Goal: Task Accomplishment & Management: Manage account settings

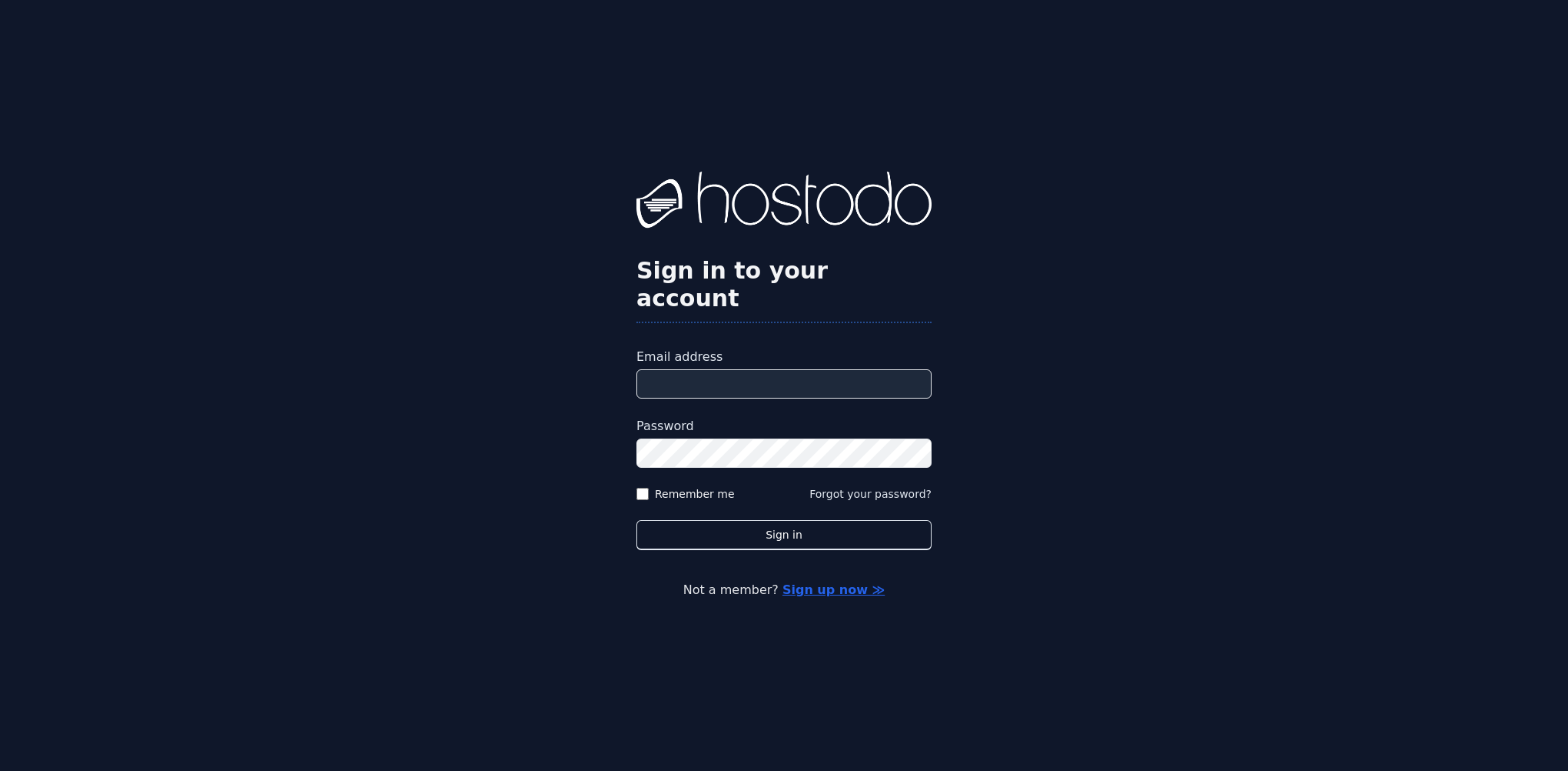
type input "**********"
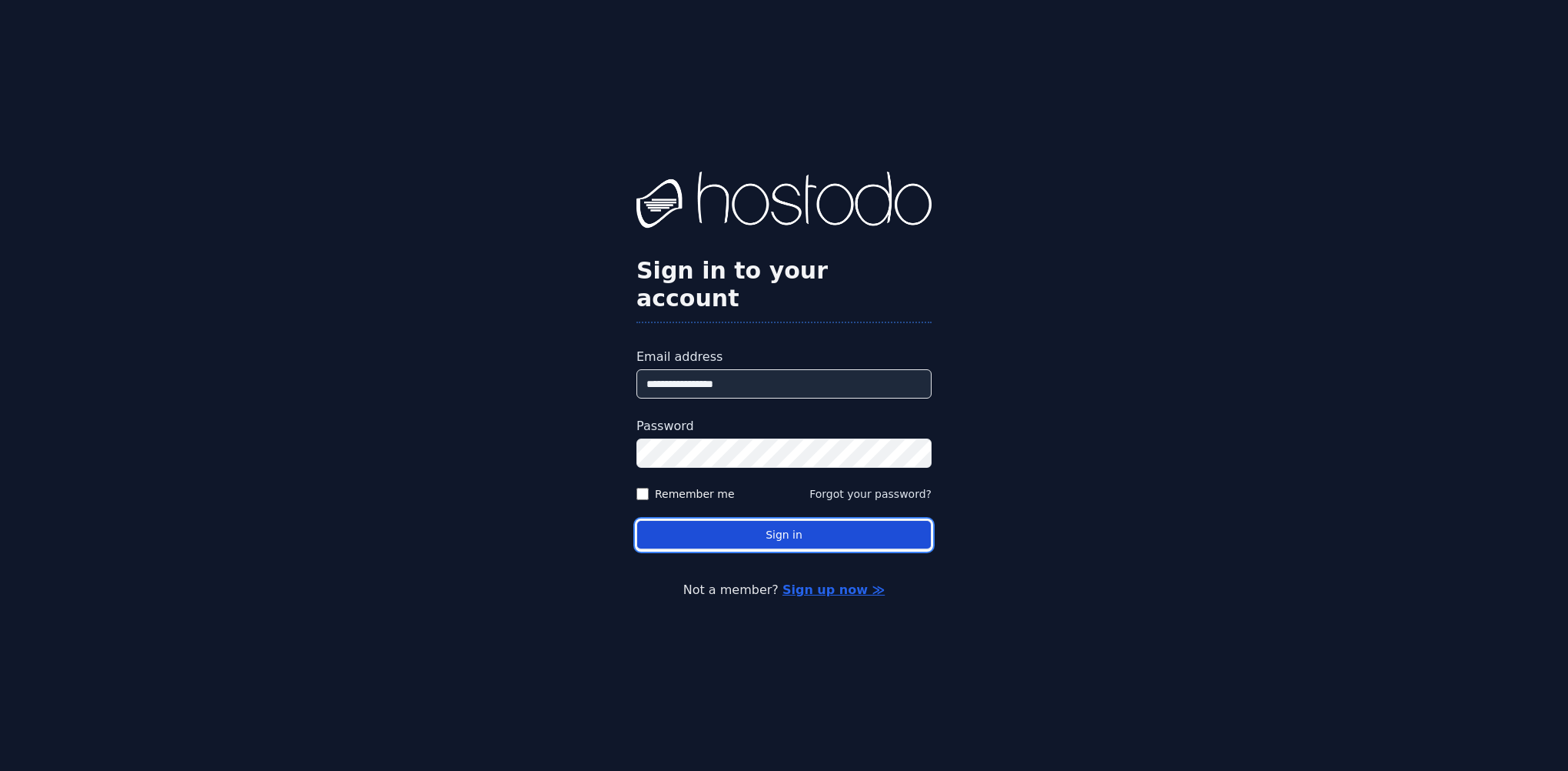
click at [684, 520] on button "Sign in" at bounding box center [784, 534] width 295 height 30
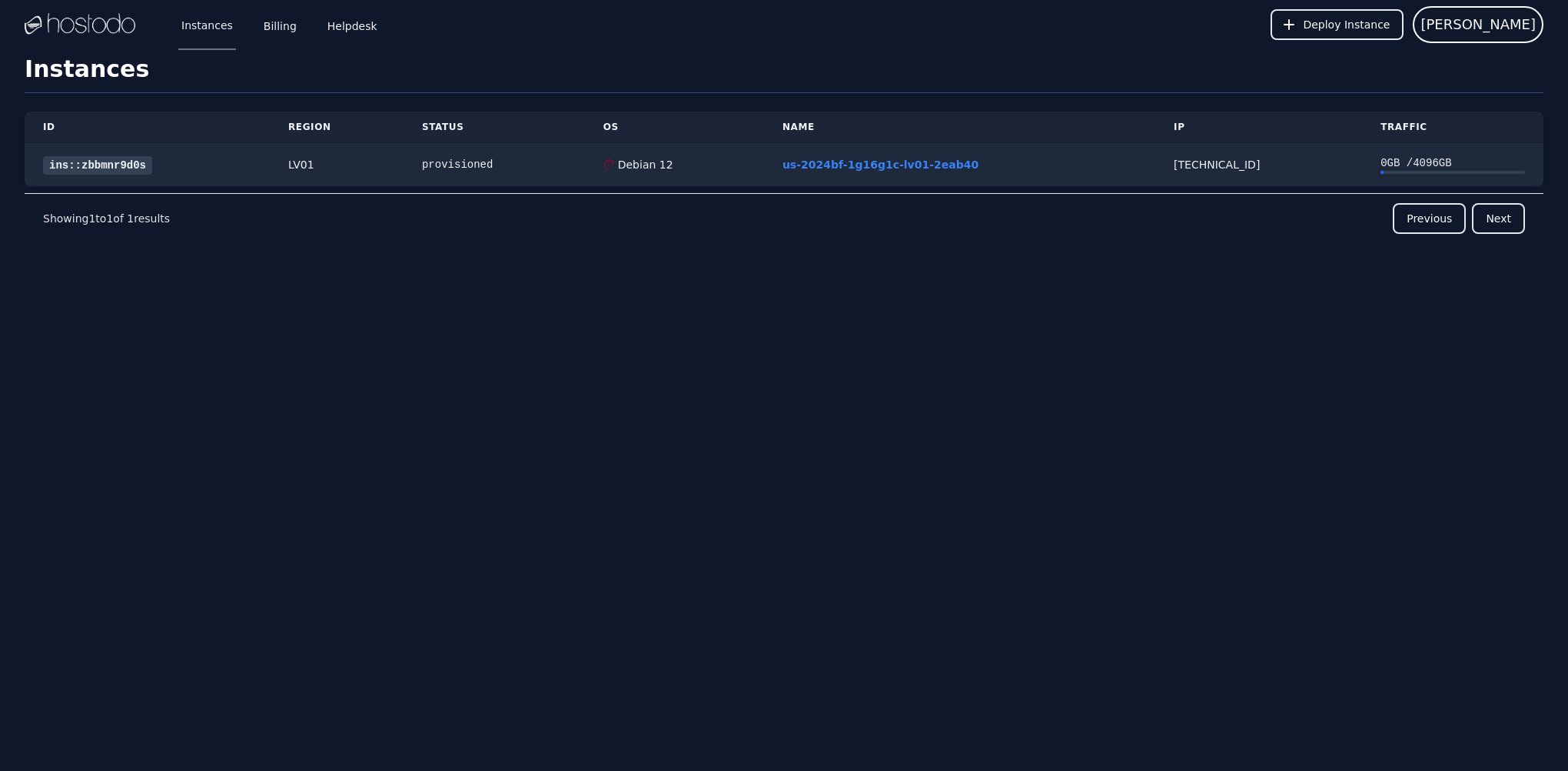
click at [60, 451] on div "Instances Billing Helpdesk Deploy Instance 严庄 Instances SSH Keys Billing Helpde…" at bounding box center [784, 386] width 1568 height 771
click at [250, 155] on td "ins::zbbmnr9d0s" at bounding box center [147, 165] width 245 height 44
click at [496, 179] on td "provisioned" at bounding box center [494, 165] width 182 height 44
drag, startPoint x: 494, startPoint y: 165, endPoint x: 547, endPoint y: 155, distance: 53.9
click at [493, 165] on div "provisioned" at bounding box center [493, 165] width 144 height 15
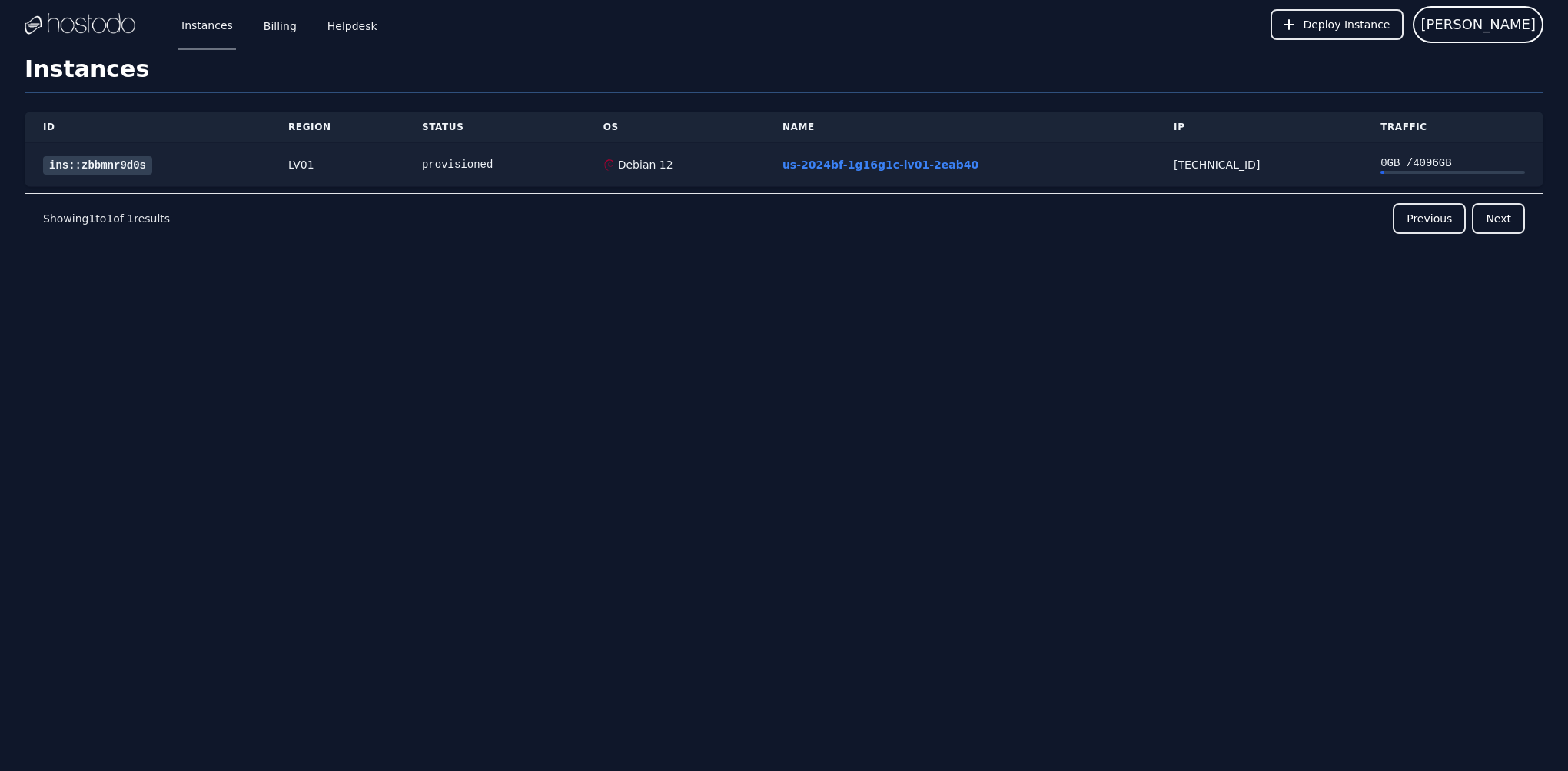
click at [741, 165] on div "Debian 12" at bounding box center [674, 165] width 142 height 15
click at [819, 164] on link "us-2024bf-1g16g1c-lv01-2eab40" at bounding box center [880, 165] width 196 height 12
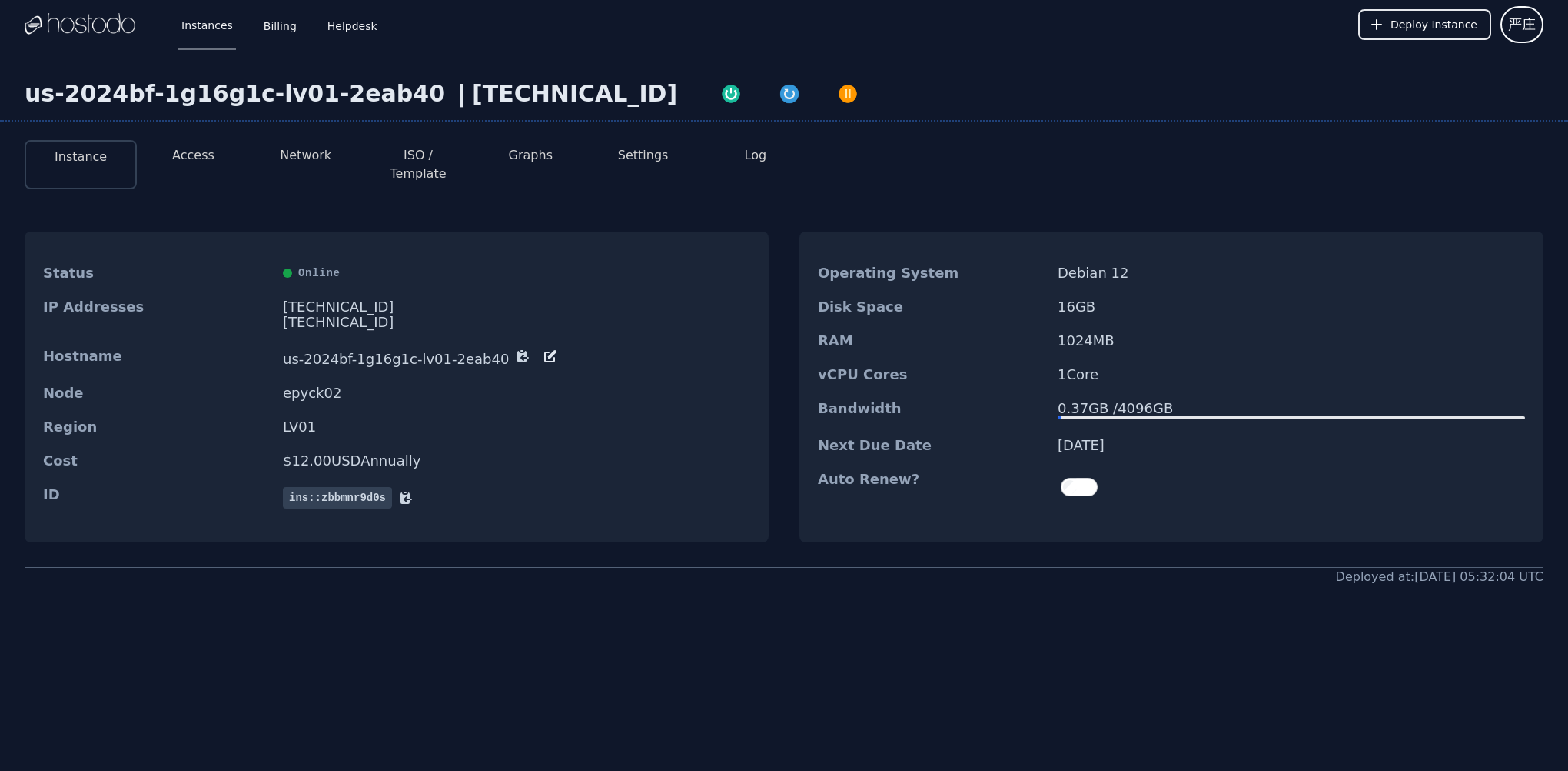
click at [647, 600] on div "us-2024bf-1g16g1c-lv01-2eab40 | 158.51.124.228 Instance Access Network ISO / Te…" at bounding box center [784, 394] width 1568 height 691
drag, startPoint x: 490, startPoint y: 306, endPoint x: 508, endPoint y: 304, distance: 18.1
click at [490, 315] on div "2606:65c0:10:7e:9526:80:2065:2251/64" at bounding box center [516, 322] width 468 height 15
click at [514, 315] on div "2606:65c0:10:7e:9526:80:2065:2251/64" at bounding box center [516, 322] width 468 height 15
copy div "2606:65c0:10:7e:9526:80:2065:2251/64"
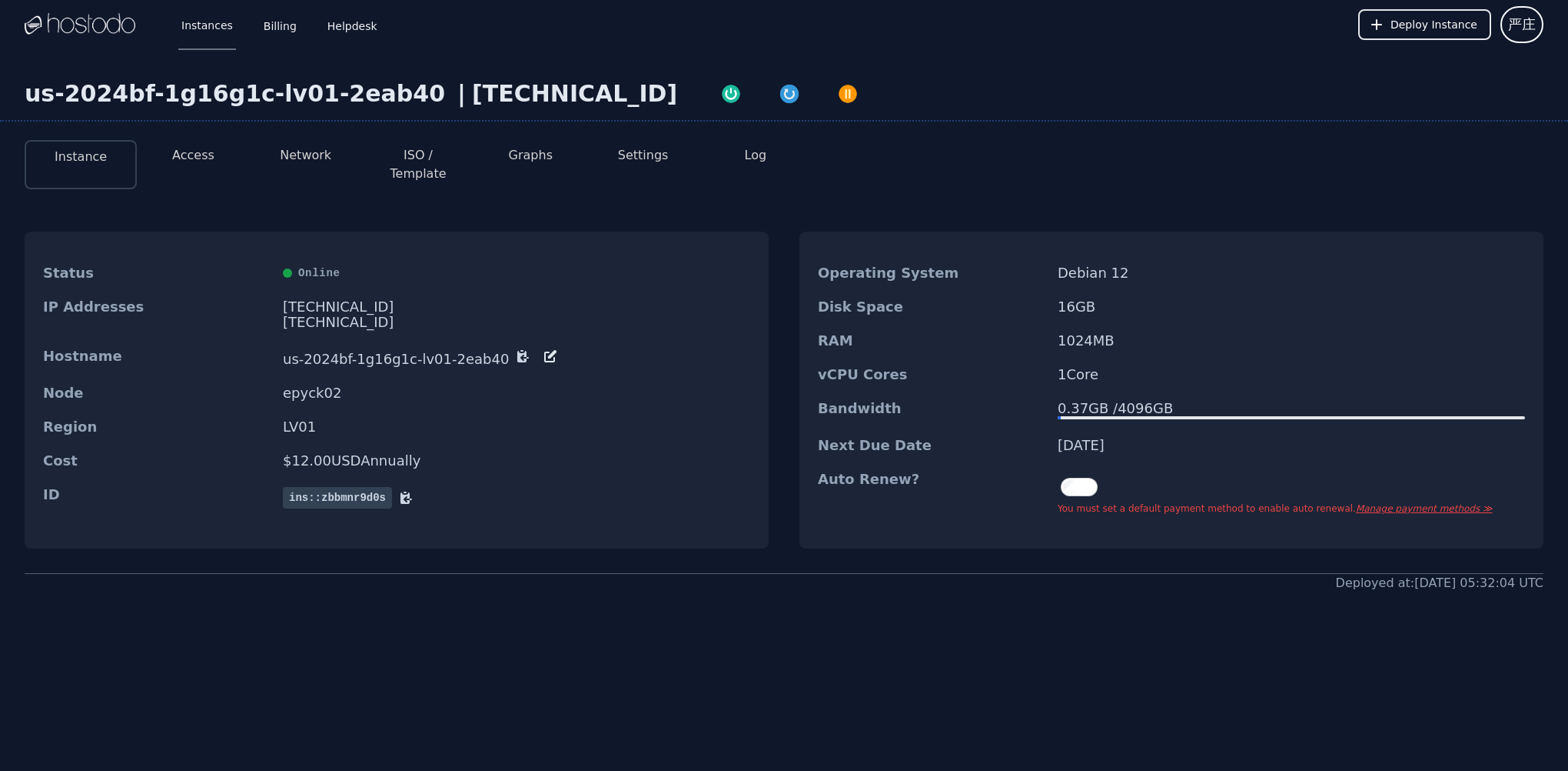
click at [138, 656] on div "us-2024bf-1g16g1c-lv01-2eab40 | 158.51.124.228 Instance Access Network ISO / Te…" at bounding box center [784, 397] width 1568 height 696
click at [193, 159] on button "Access" at bounding box center [193, 155] width 42 height 18
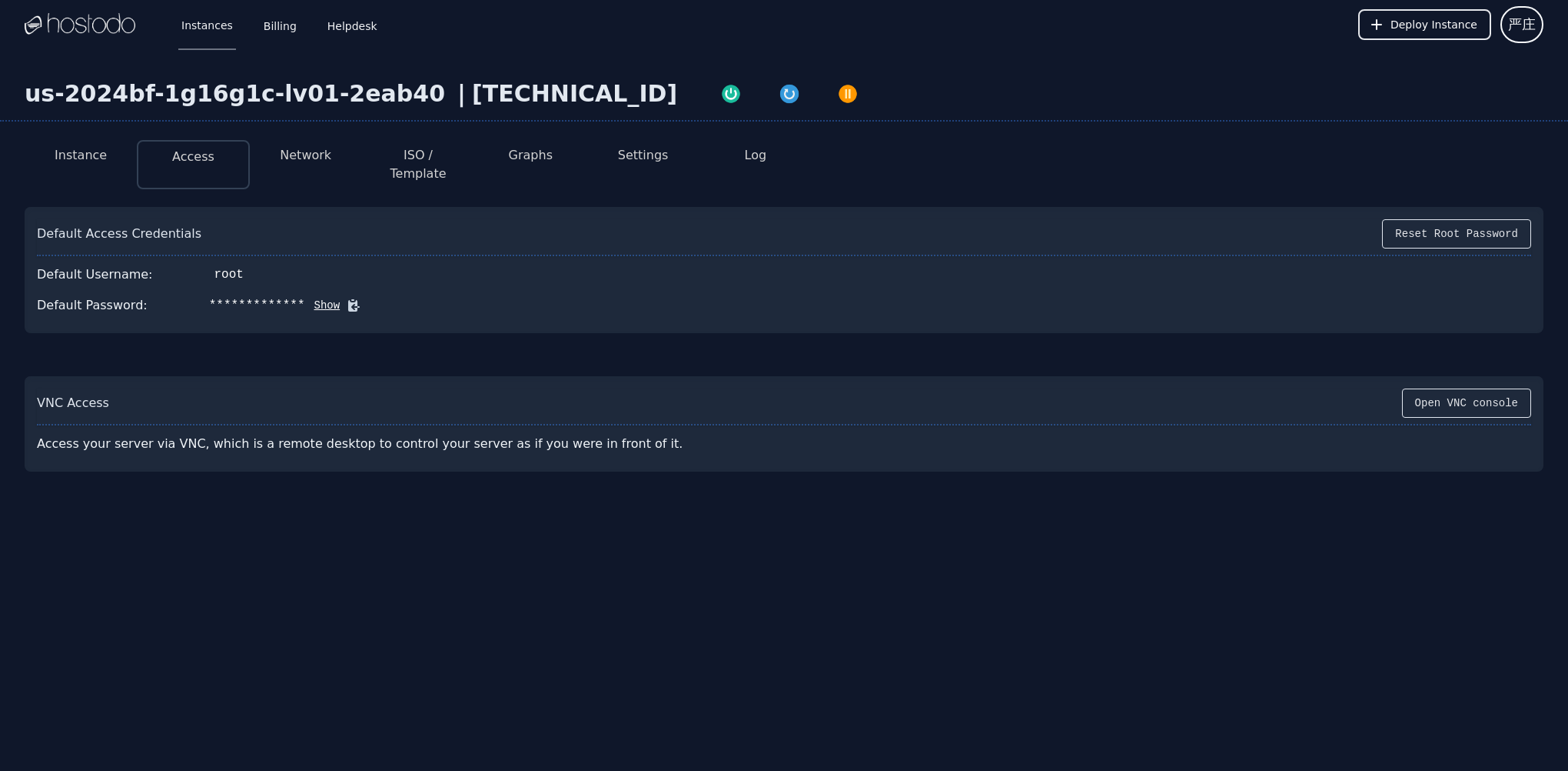
click at [312, 159] on button "Network" at bounding box center [306, 155] width 52 height 18
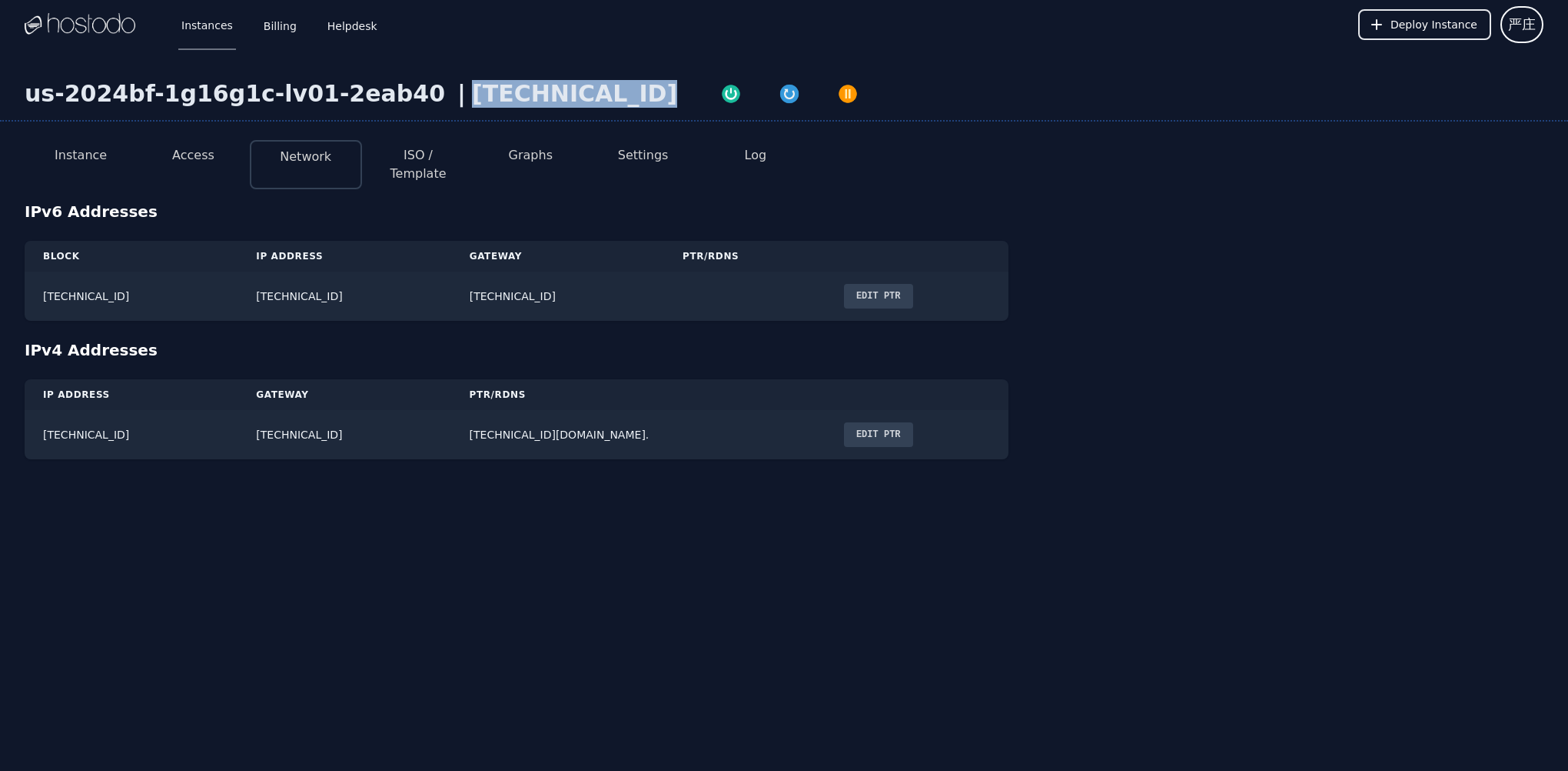
drag, startPoint x: 436, startPoint y: 85, endPoint x: 602, endPoint y: 95, distance: 166.3
click at [602, 95] on div "[TECHNICAL_ID]" at bounding box center [575, 94] width 206 height 28
copy div "[TECHNICAL_ID]"
click at [351, 575] on div "Instances Billing Helpdesk Deploy Instance 严庄 Instances SSH Keys Billing Helpde…" at bounding box center [784, 386] width 1568 height 771
click at [428, 162] on button "ISO / Template" at bounding box center [419, 165] width 88 height 37
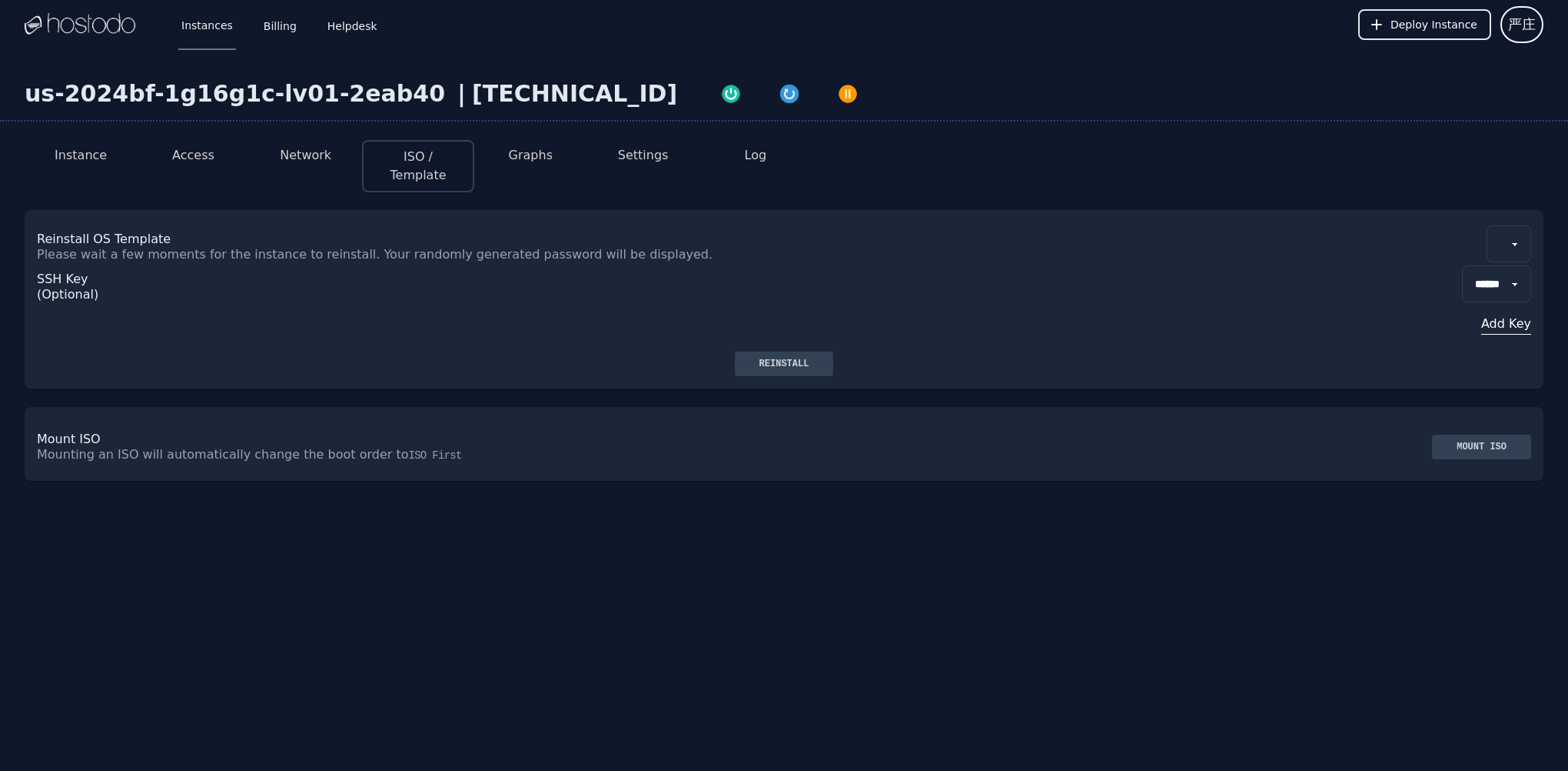
click at [517, 159] on button "Graphs" at bounding box center [531, 155] width 44 height 18
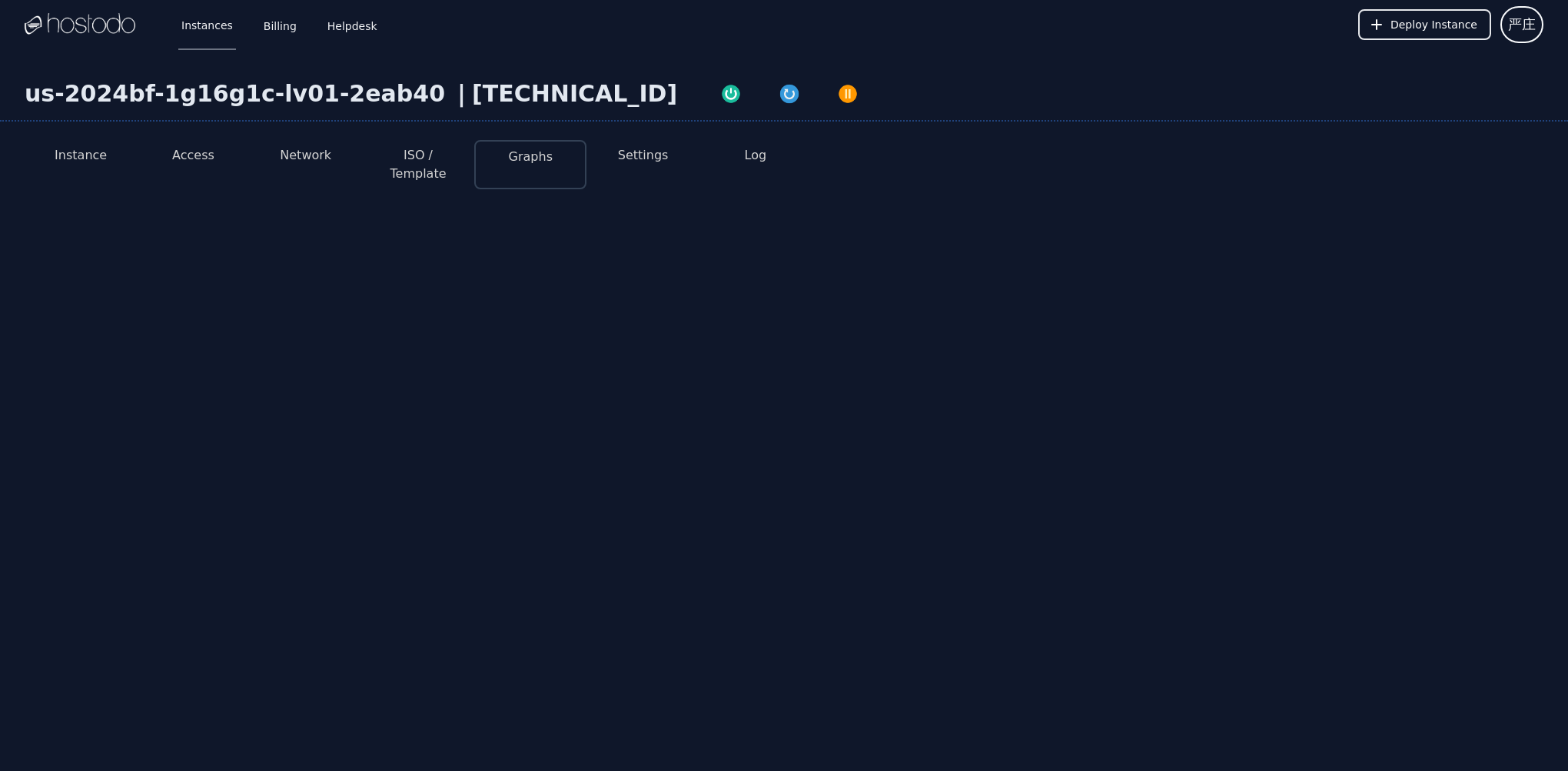
select select "***"
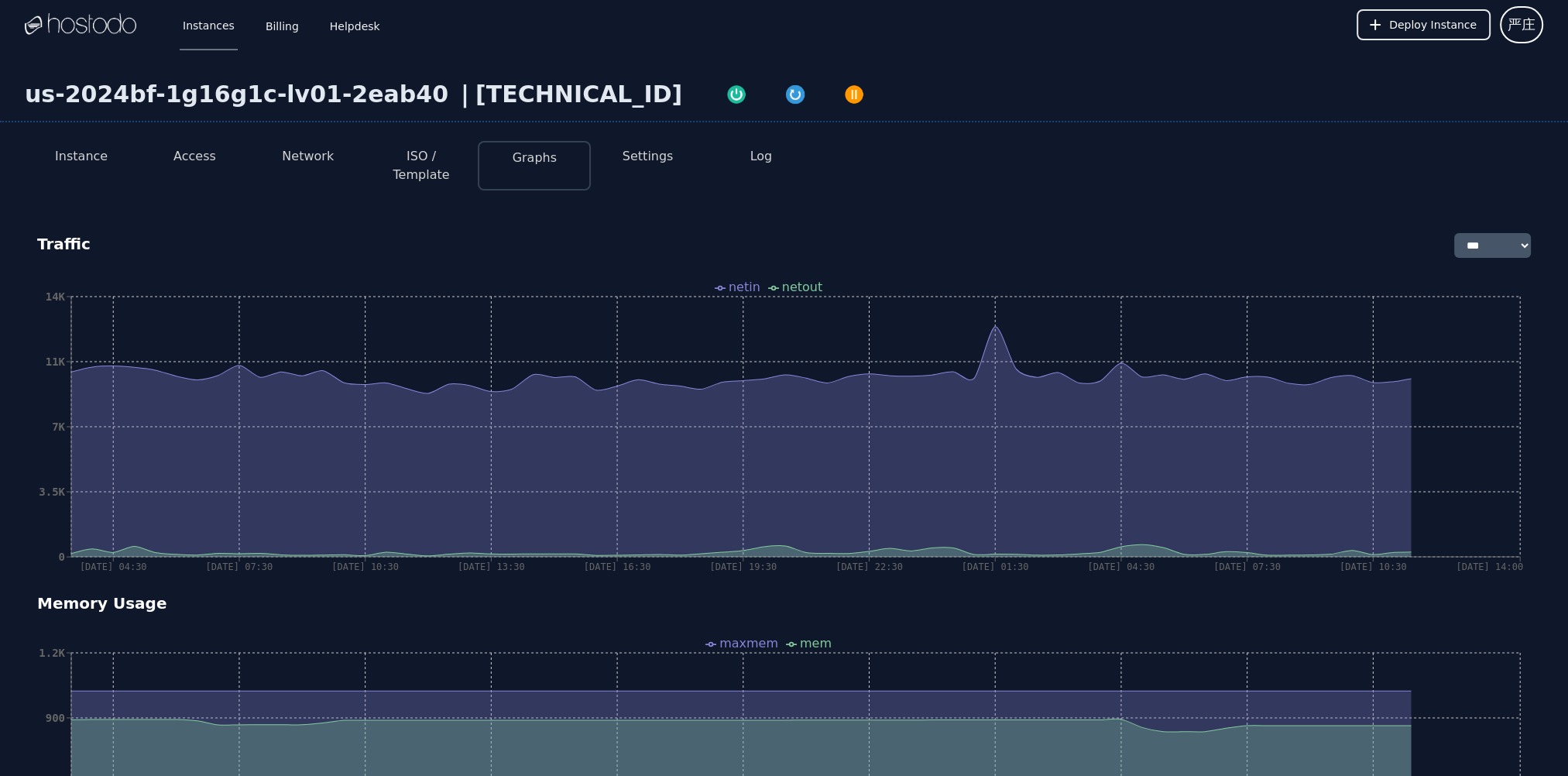
click at [286, 150] on button "Network" at bounding box center [308, 156] width 52 height 18
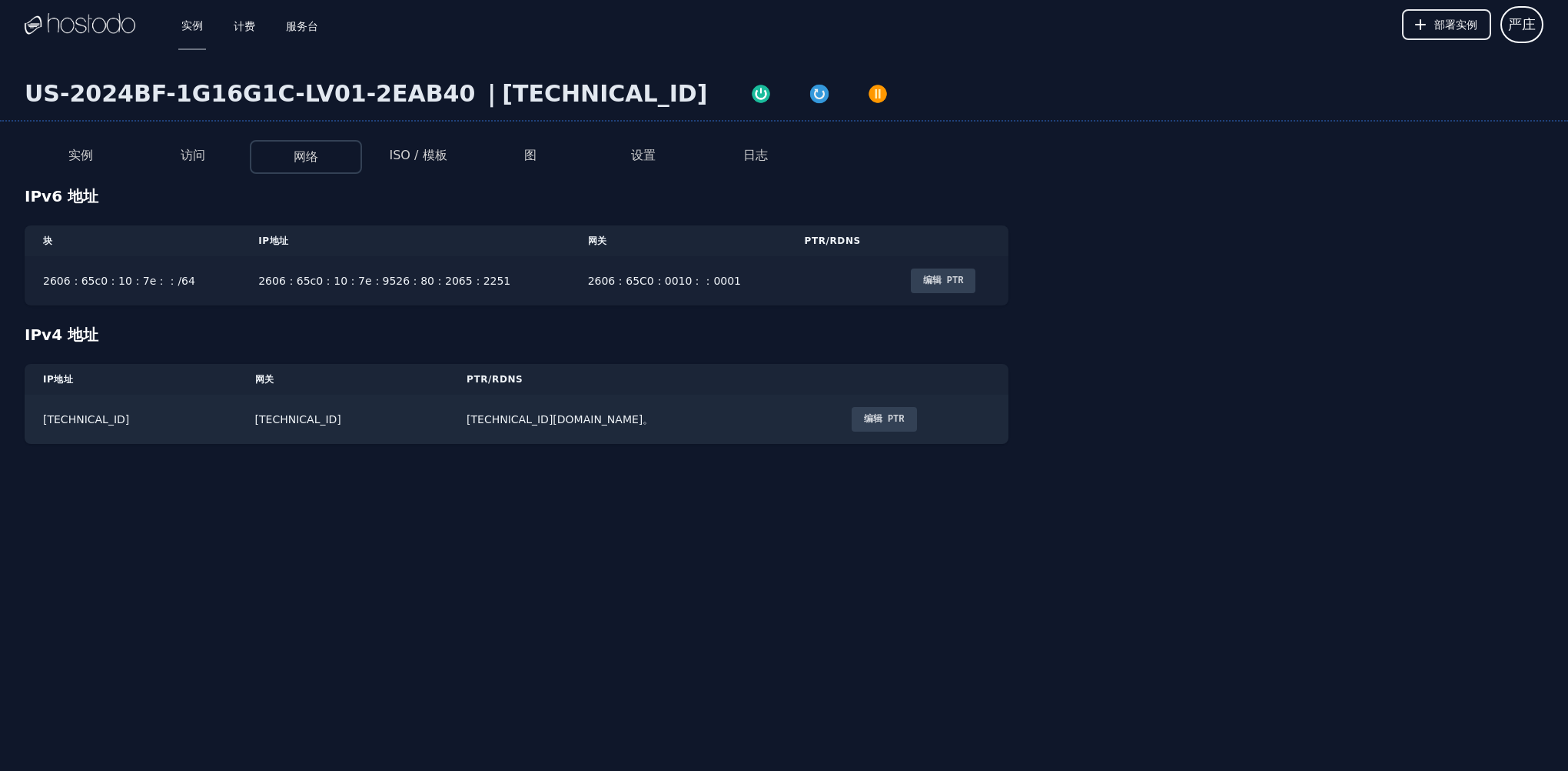
click at [941, 278] on button "编辑 PTR" at bounding box center [944, 281] width 65 height 25
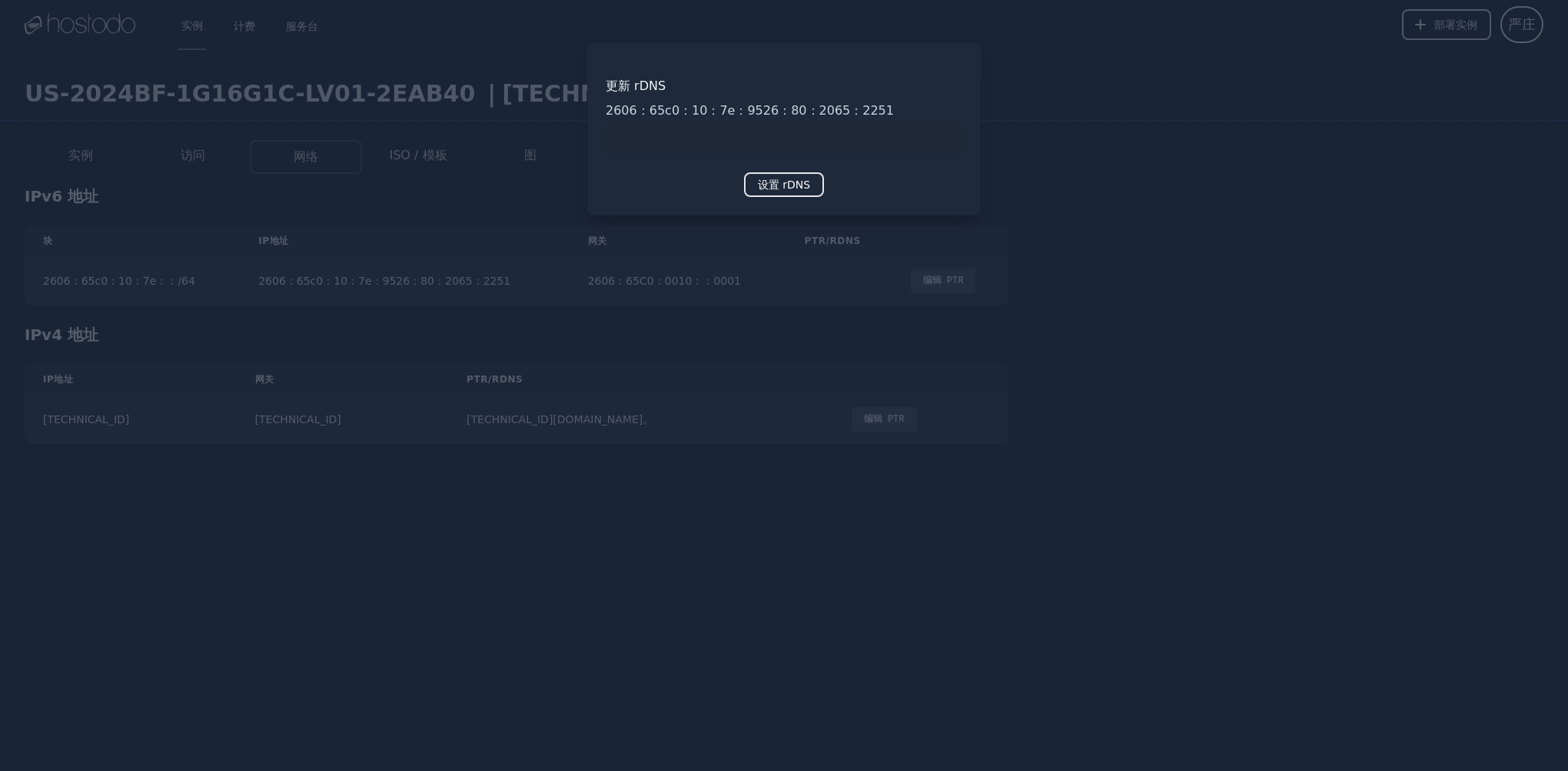
click at [673, 335] on div at bounding box center [784, 386] width 1568 height 771
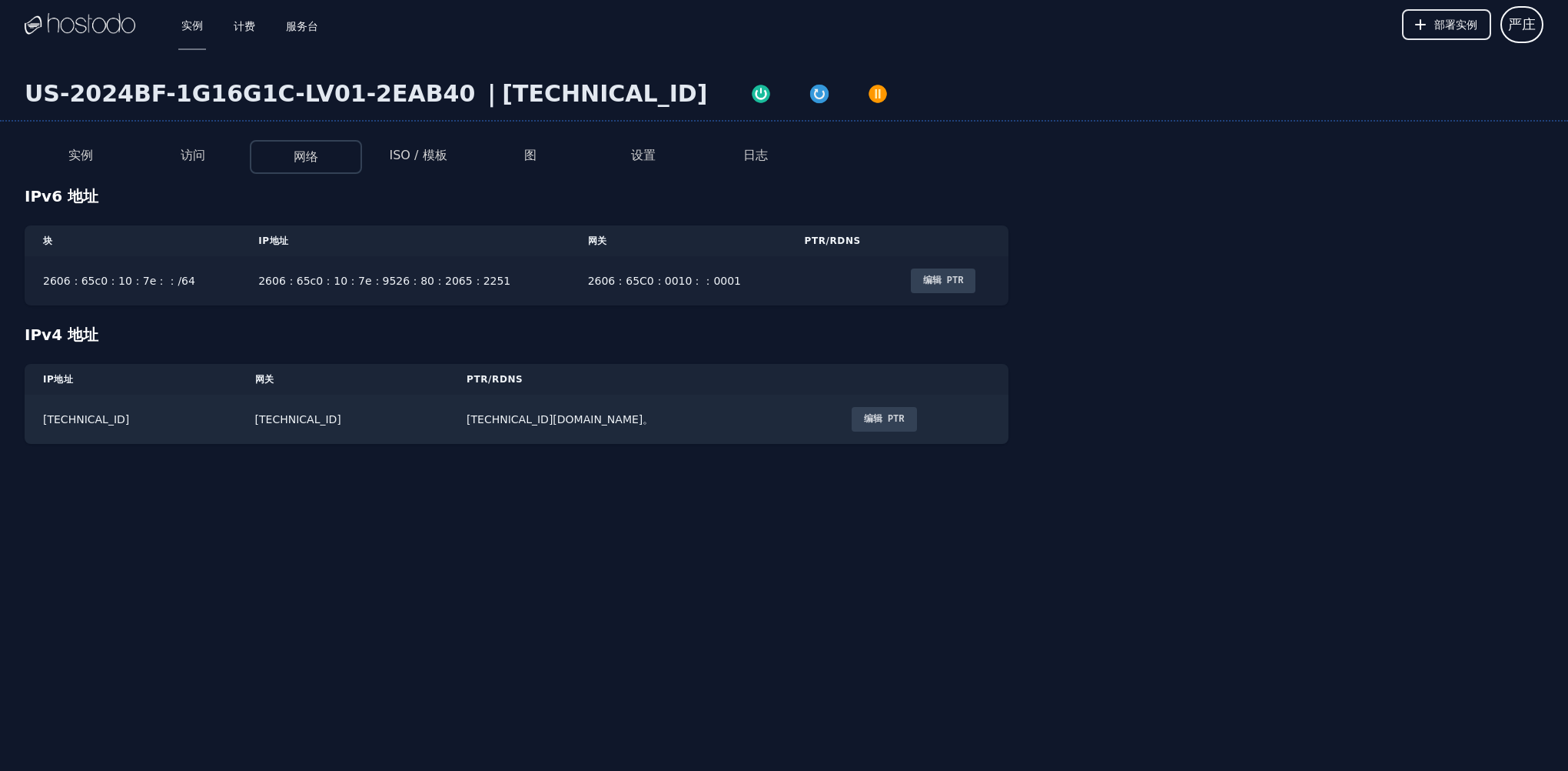
click at [347, 287] on td "2606：65c0：10：7e：9526：80：2065：2251" at bounding box center [404, 280] width 329 height 49
click at [852, 413] on button "编辑 PTR" at bounding box center [884, 419] width 65 height 25
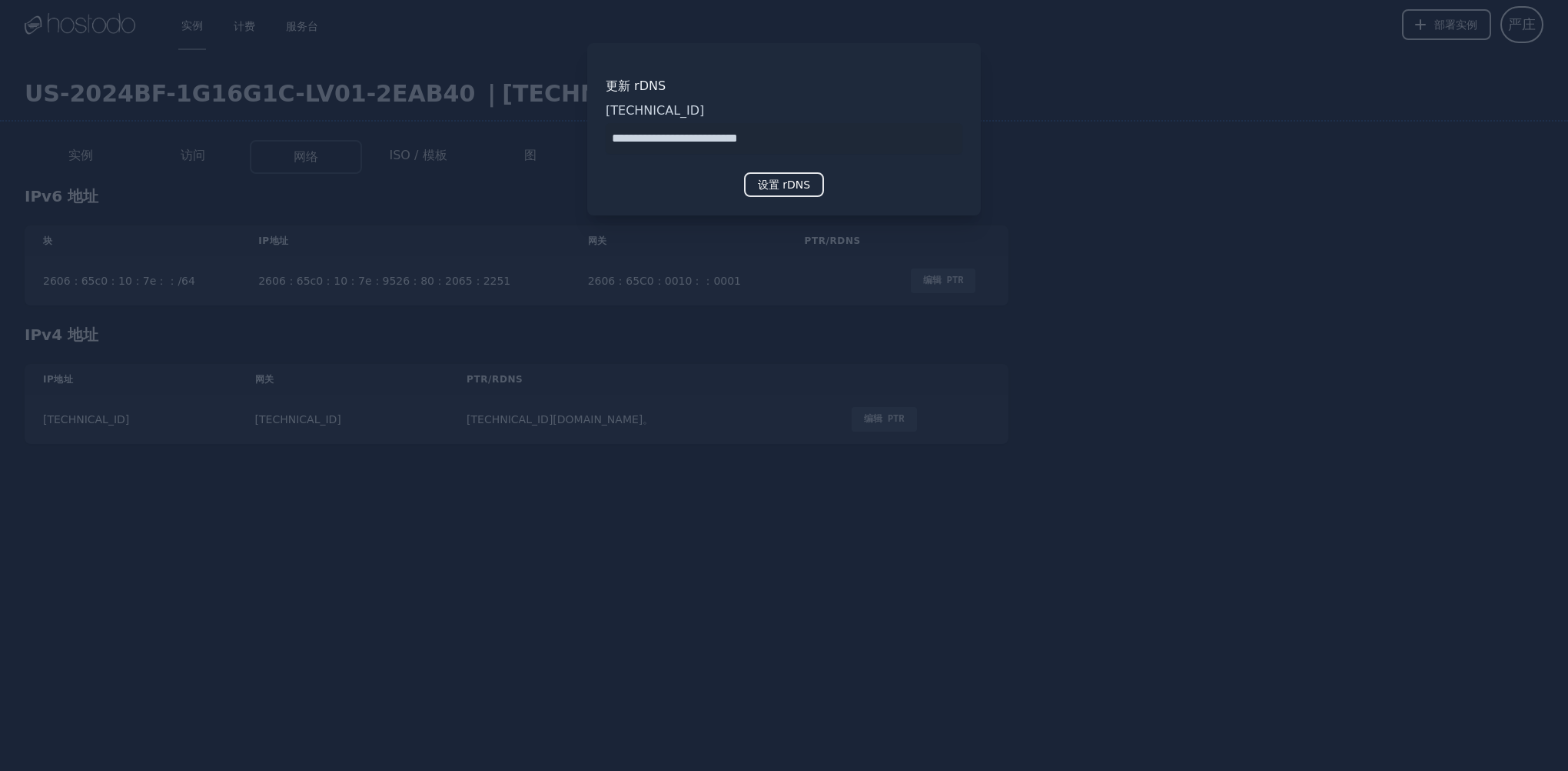
click at [723, 365] on div at bounding box center [784, 386] width 1568 height 771
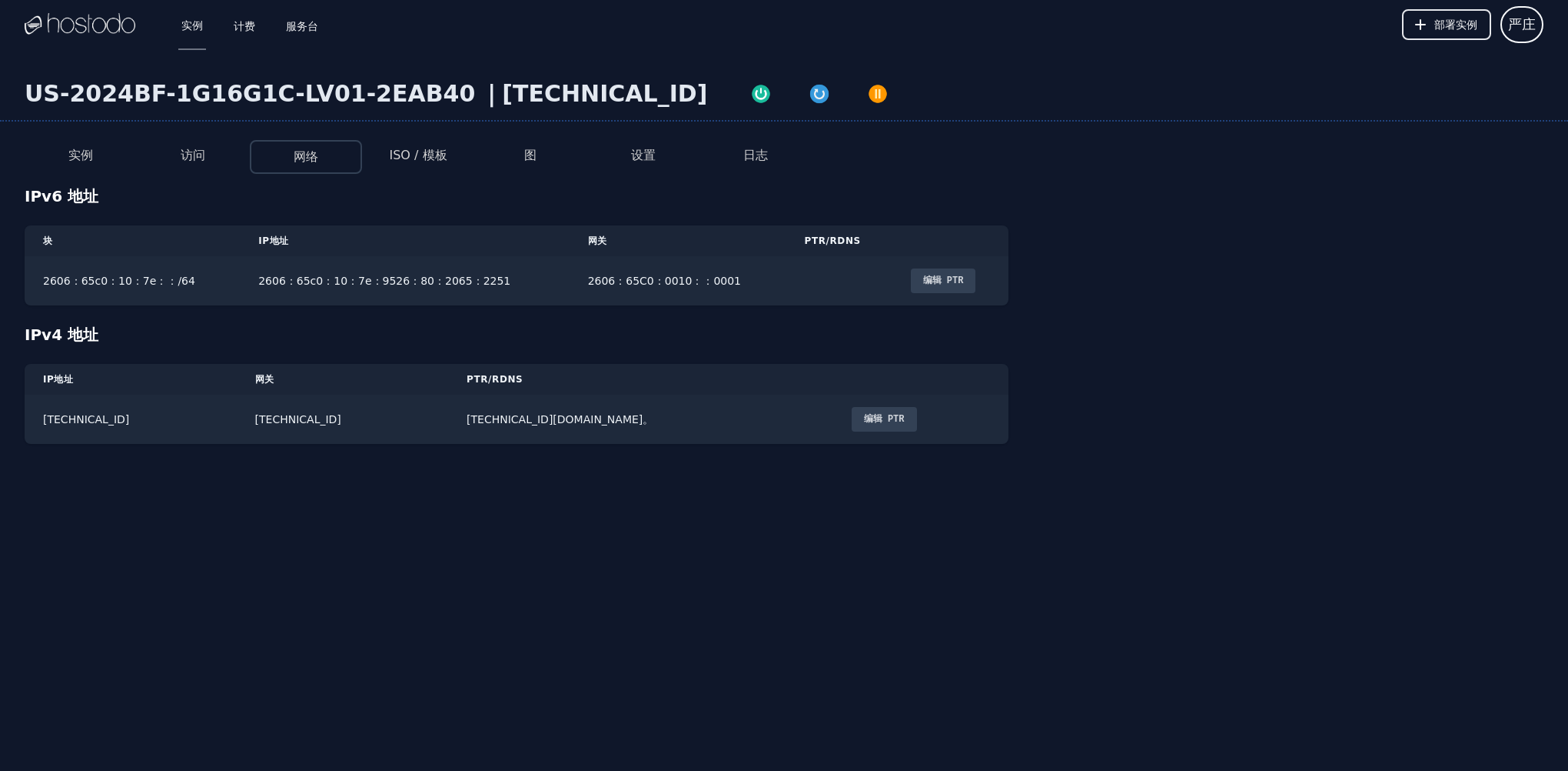
click at [407, 166] on li "ISO / 模板" at bounding box center [418, 156] width 112 height 33
click at [190, 148] on button "访问" at bounding box center [193, 155] width 25 height 18
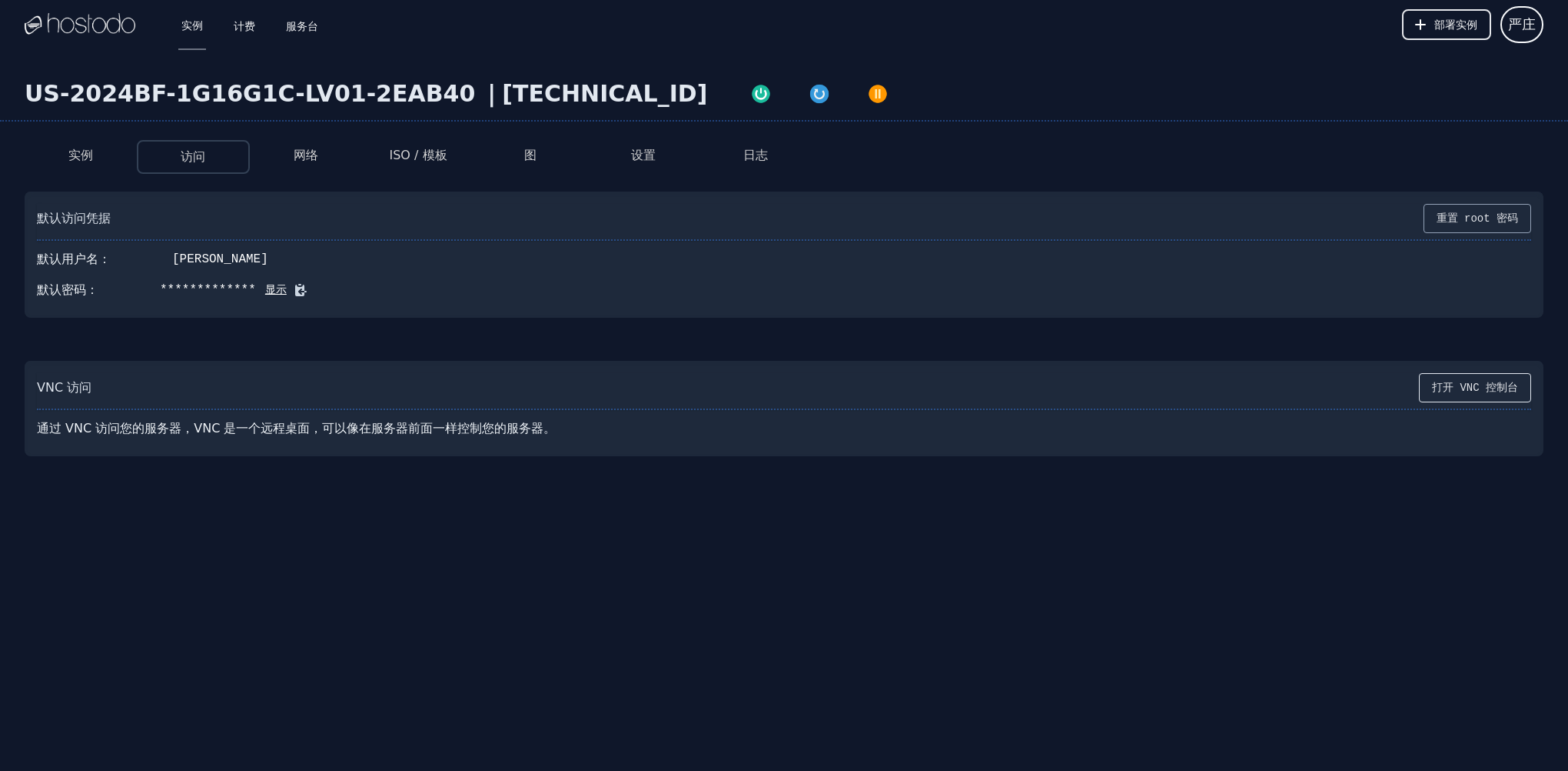
click at [1509, 213] on button "重置 root 密码" at bounding box center [1477, 218] width 108 height 30
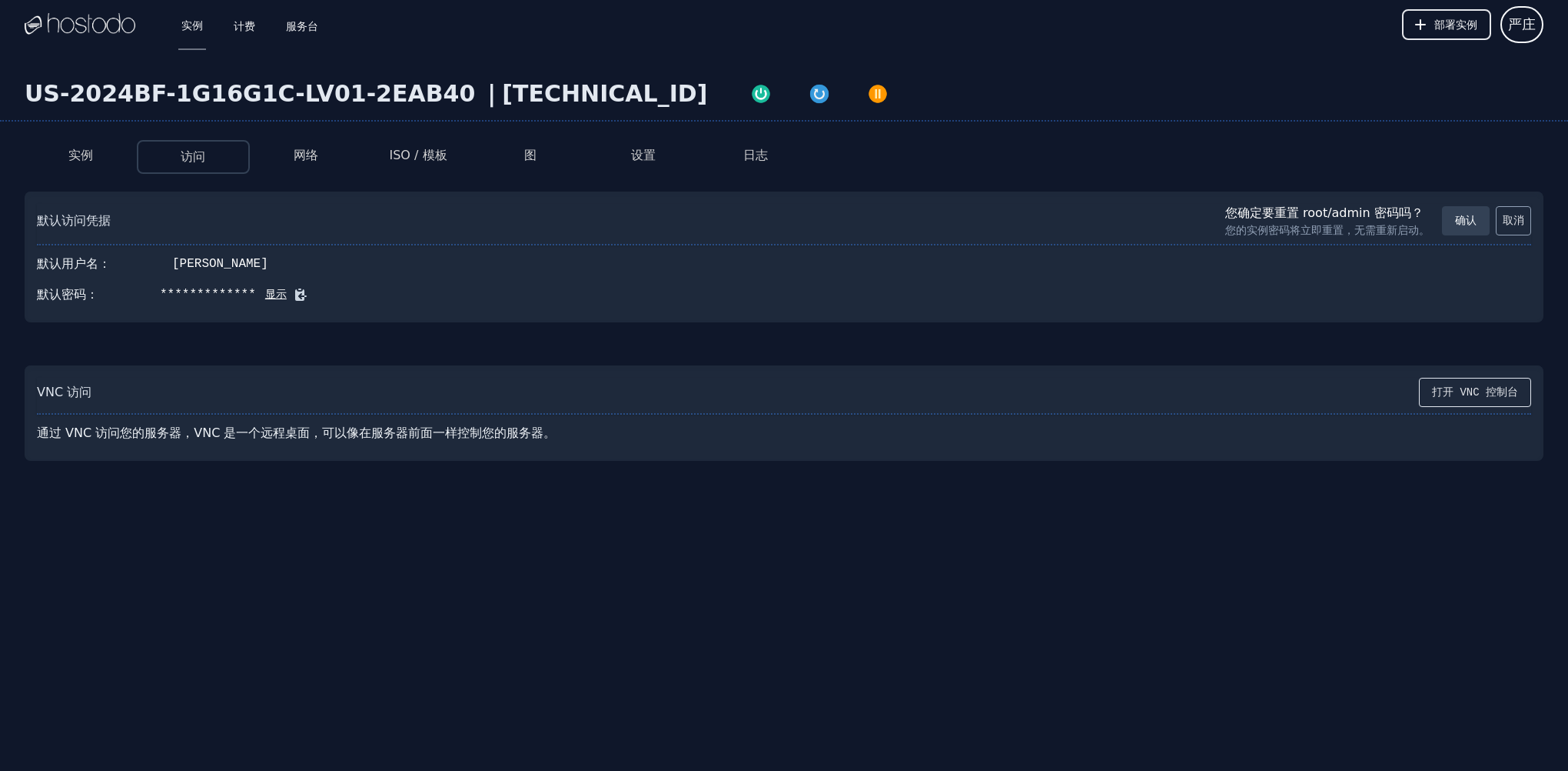
click at [1499, 223] on button "取消" at bounding box center [1513, 220] width 35 height 30
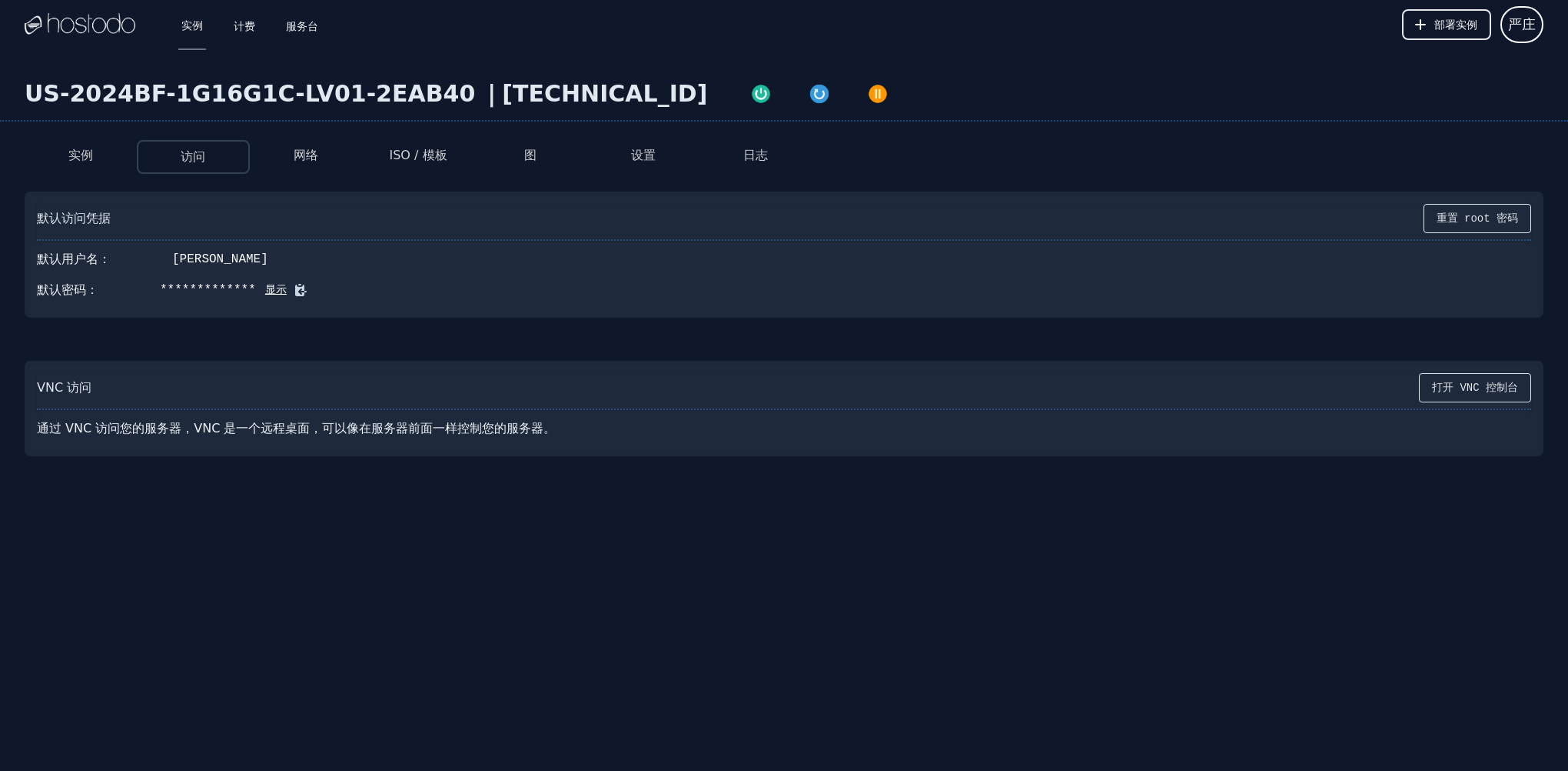
click at [441, 152] on button "ISO / 模板" at bounding box center [418, 155] width 57 height 18
select select "**"
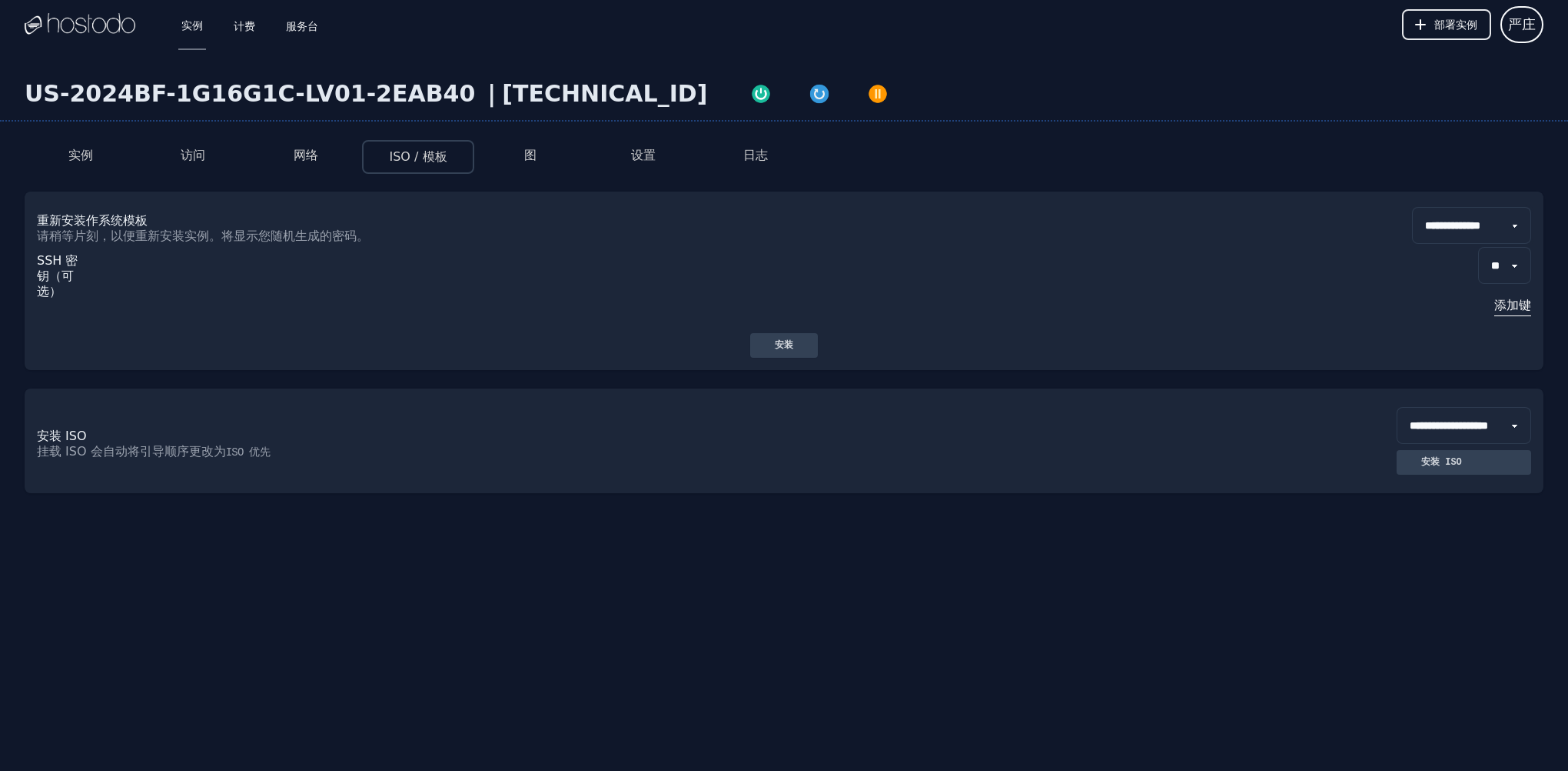
click at [1422, 233] on select "**********" at bounding box center [1471, 225] width 120 height 37
click at [1103, 290] on div "SSH 密钥（可选） ** 添加键" at bounding box center [784, 288] width 1494 height 89
click at [91, 147] on button "实例" at bounding box center [81, 155] width 25 height 18
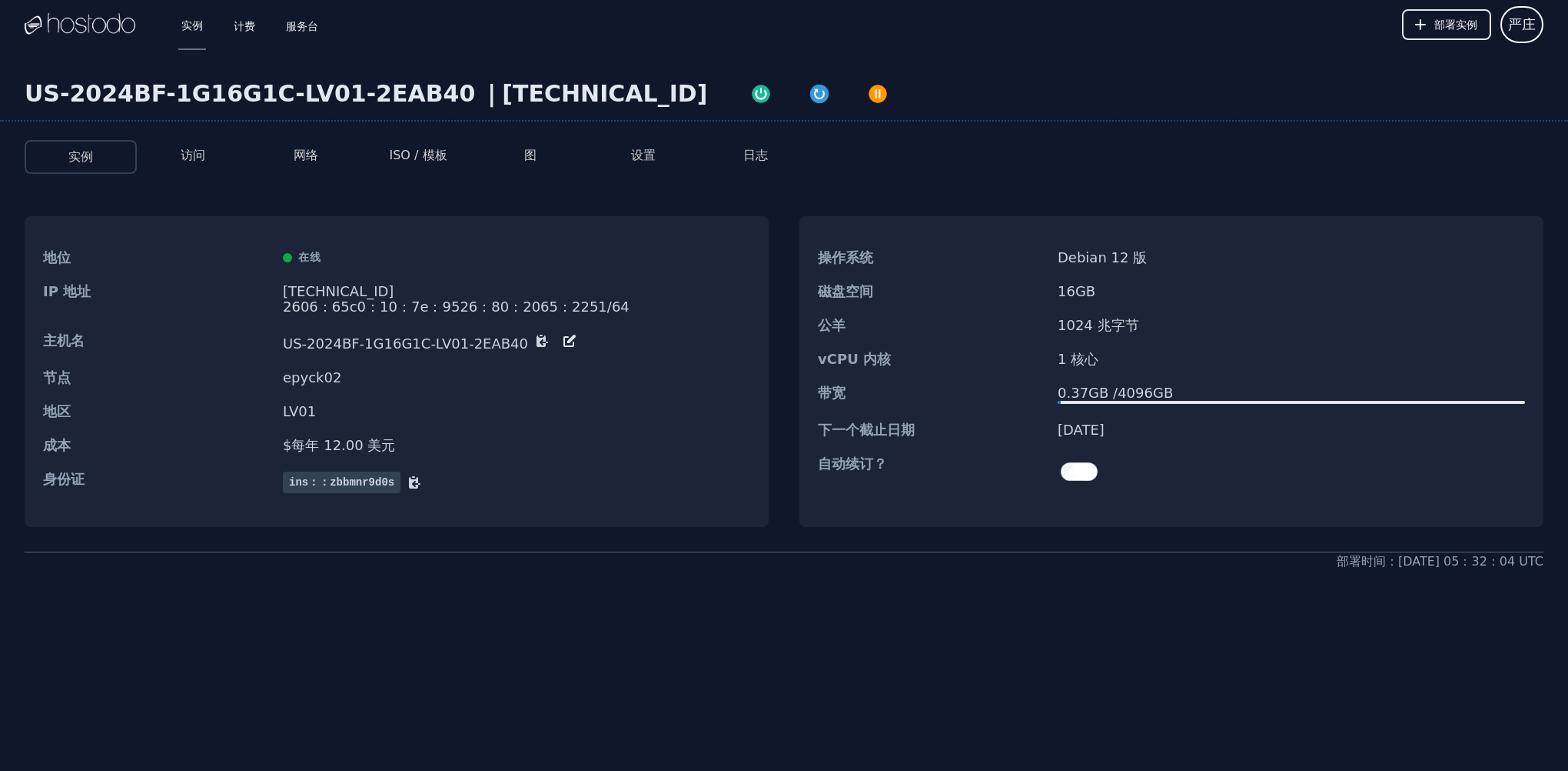
click at [400, 153] on button "ISO / 模板" at bounding box center [418, 155] width 57 height 18
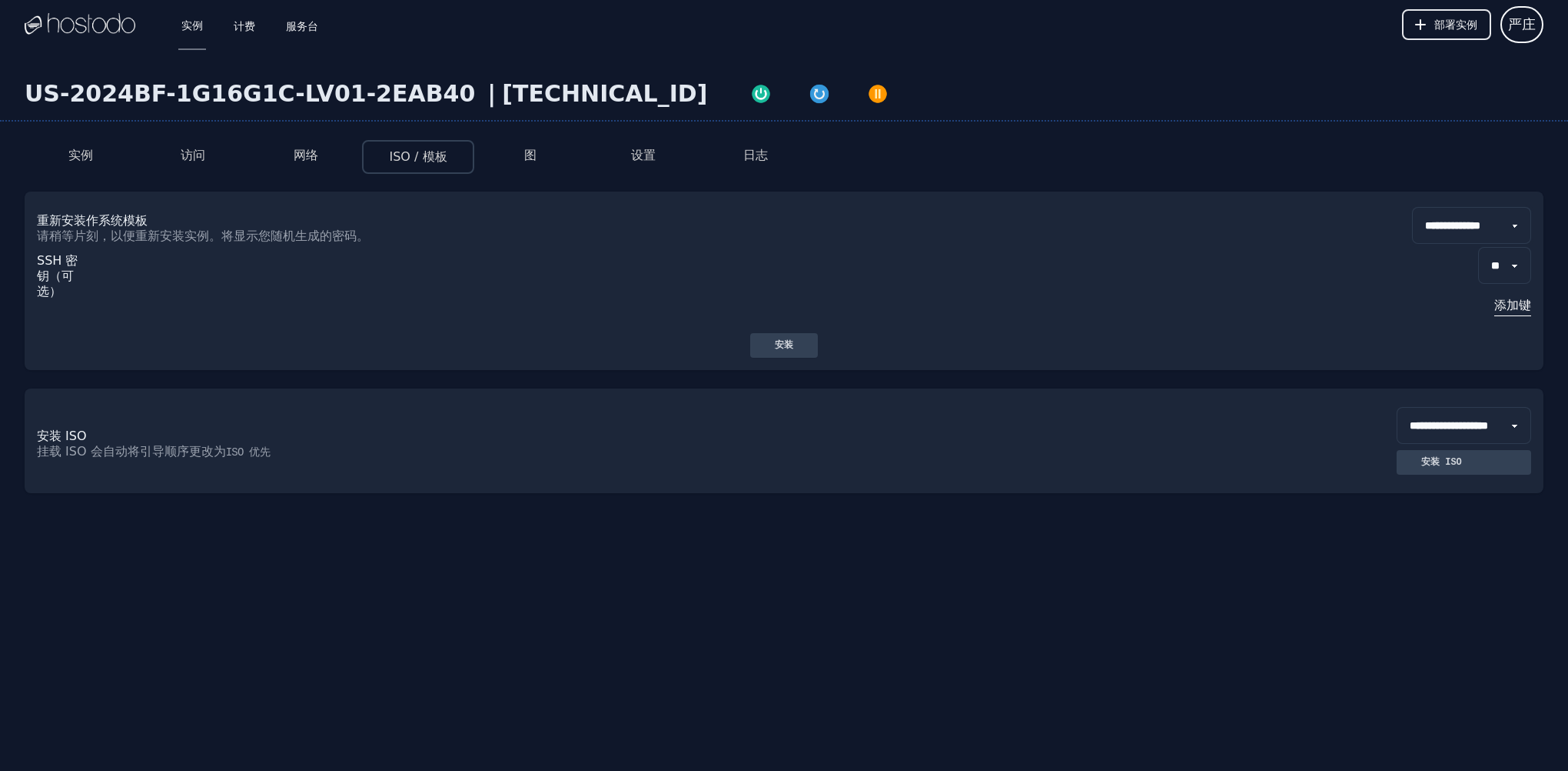
click at [1423, 227] on select "**********" at bounding box center [1471, 225] width 120 height 37
click at [1412, 207] on select "**********" at bounding box center [1471, 225] width 120 height 37
click at [1426, 227] on select "**********" at bounding box center [1471, 225] width 120 height 37
select select "**"
click at [1412, 207] on select "**********" at bounding box center [1471, 225] width 120 height 37
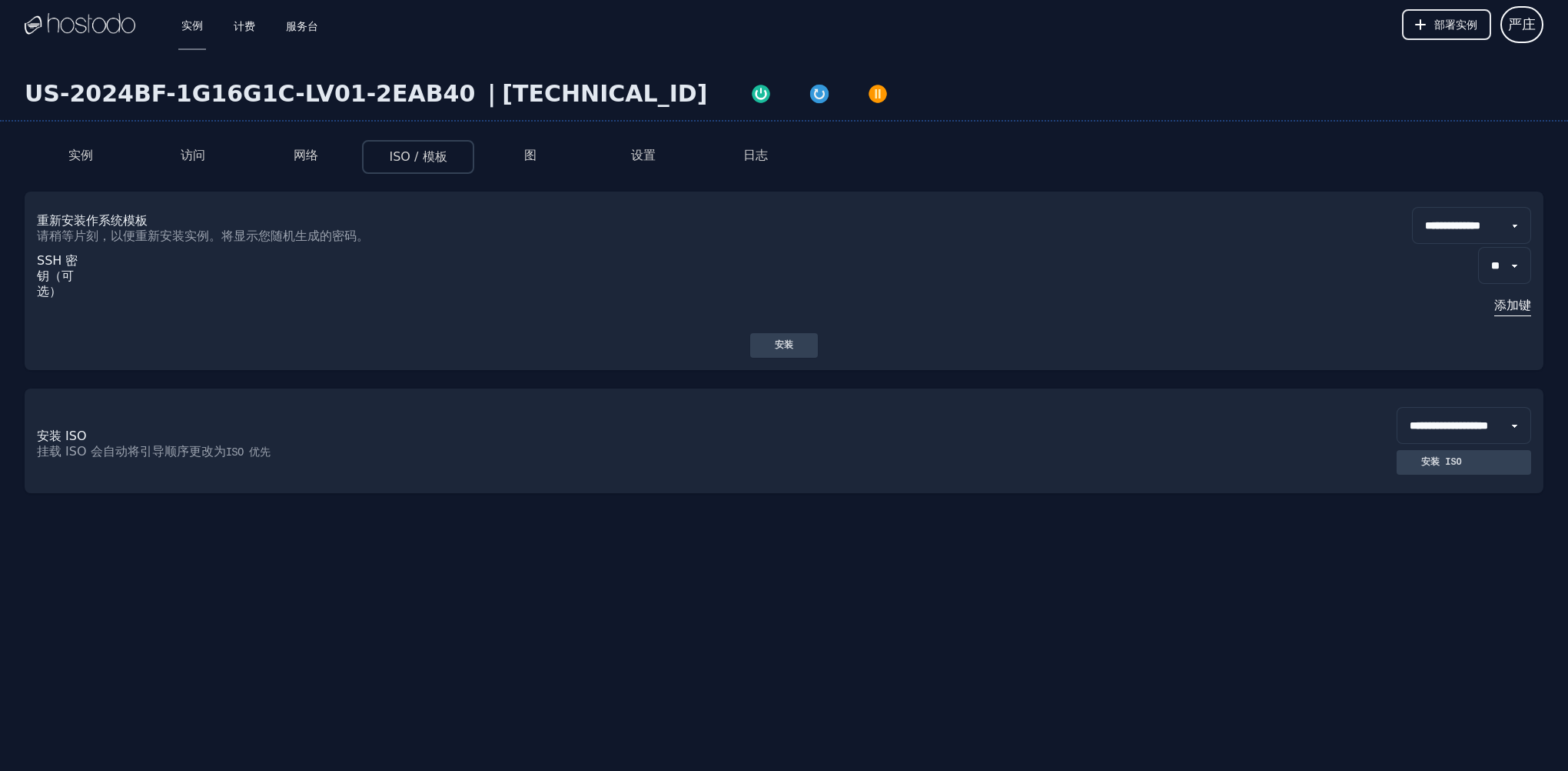
click at [783, 343] on div "安装" at bounding box center [783, 345] width 43 height 12
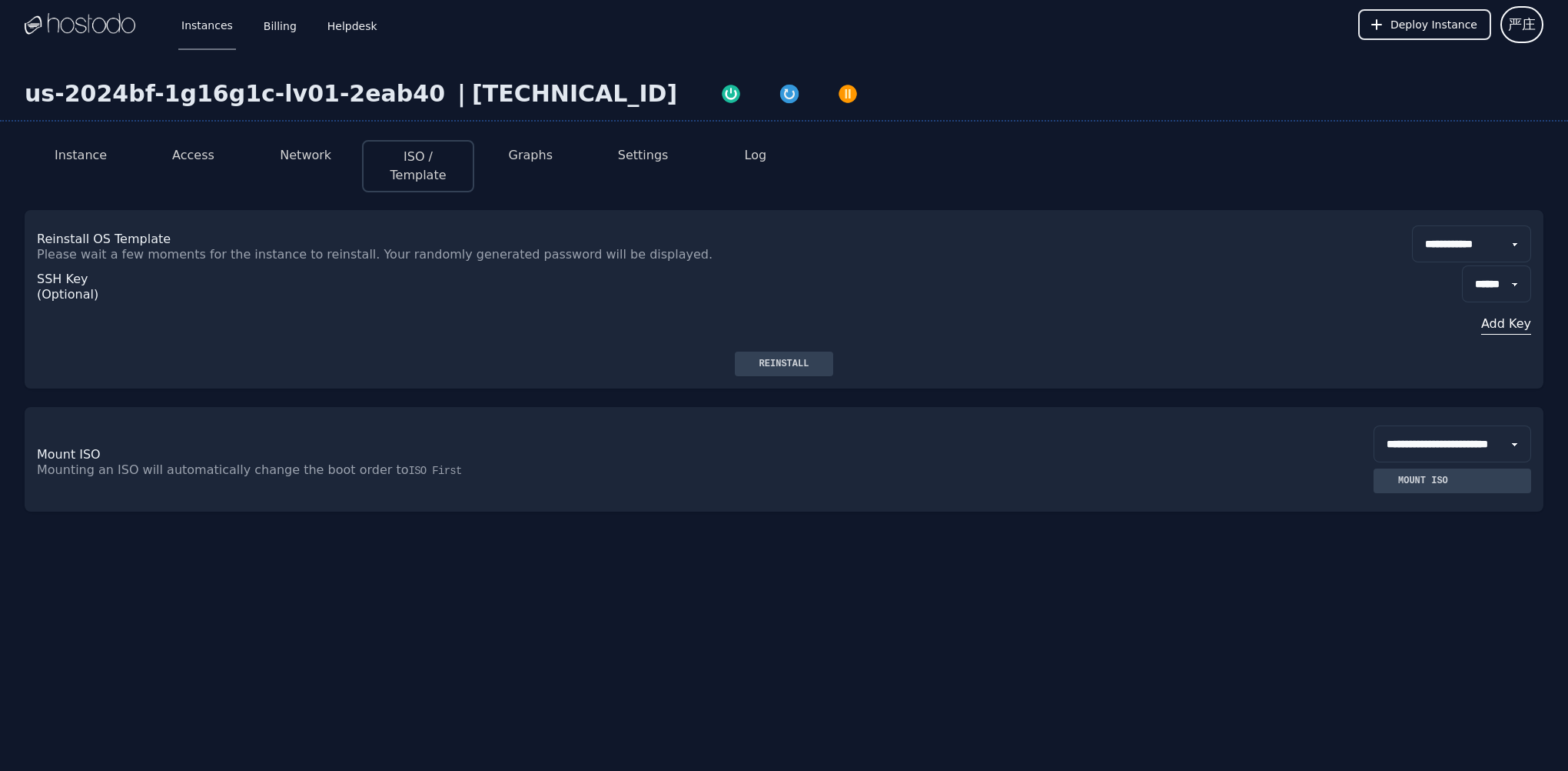
click at [759, 159] on button "Log" at bounding box center [755, 155] width 22 height 18
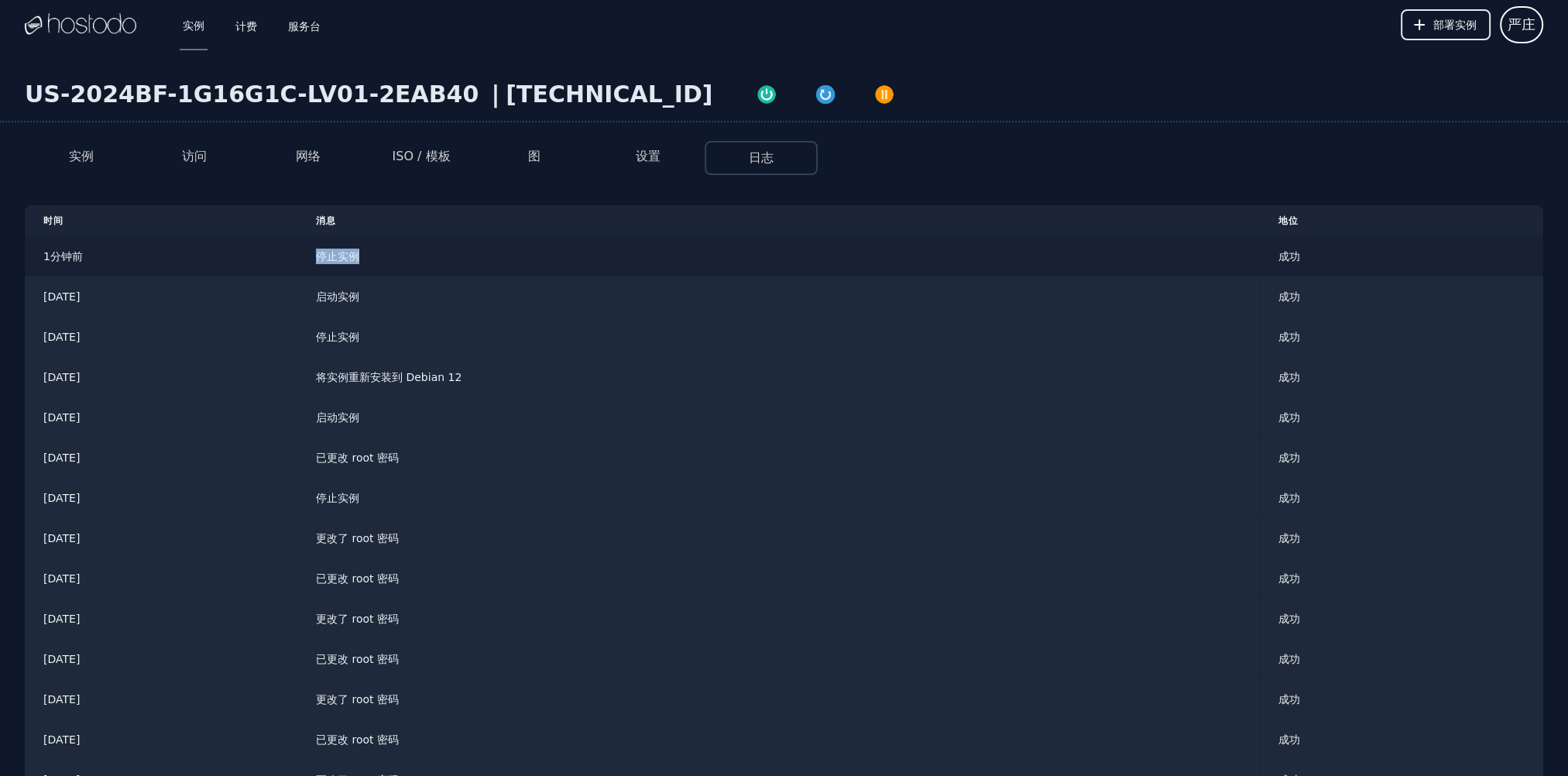
drag, startPoint x: 499, startPoint y: 269, endPoint x: 408, endPoint y: 265, distance: 91.1
click at [408, 265] on tr "1分钟前 停止实例 成功" at bounding box center [784, 256] width 1518 height 40
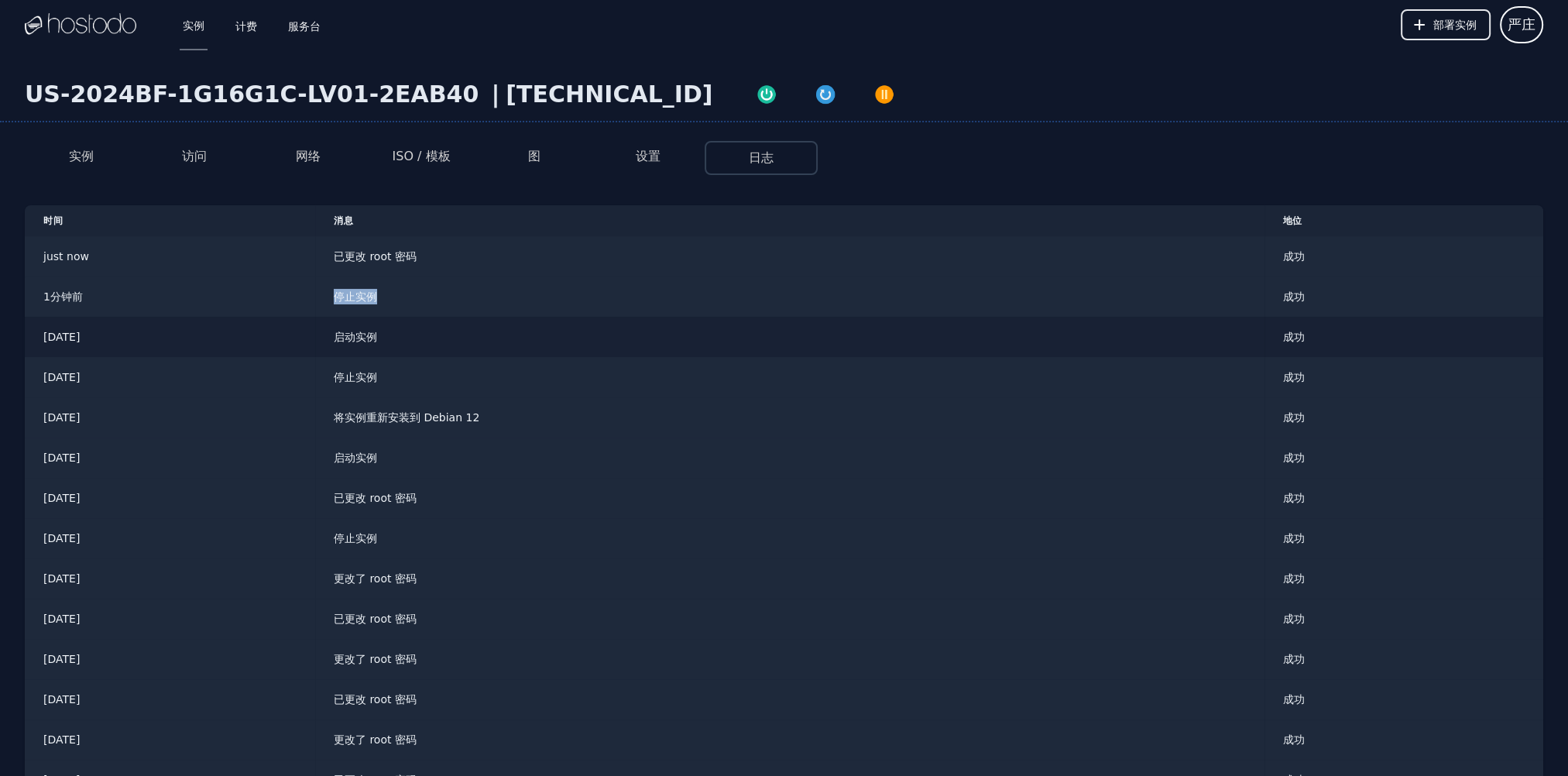
click at [536, 276] on td "停止实例" at bounding box center [790, 297] width 950 height 40
click at [575, 270] on td "已更改 root 密码" at bounding box center [778, 256] width 962 height 40
click at [199, 156] on button "访问" at bounding box center [195, 156] width 25 height 18
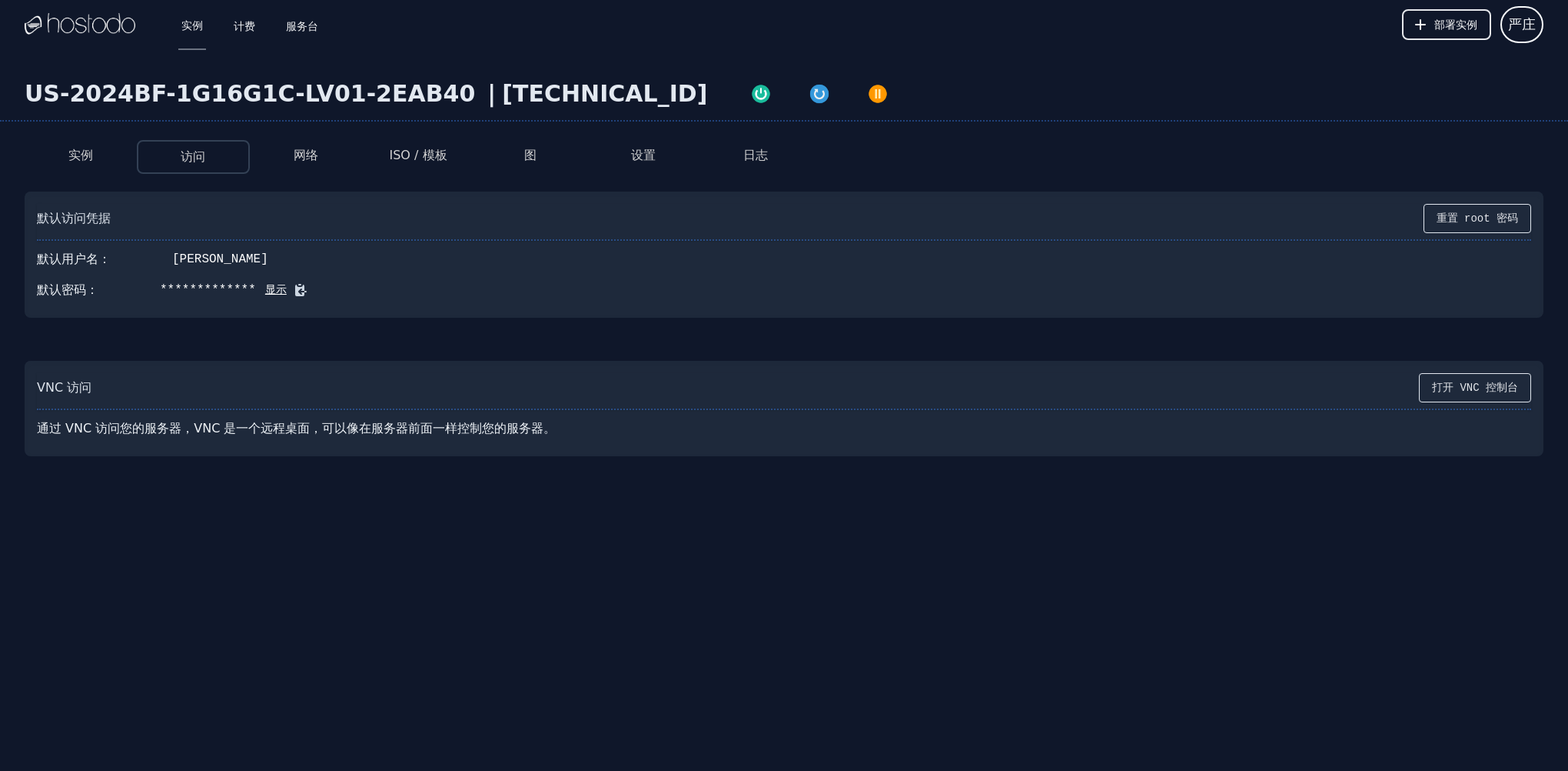
click at [98, 151] on li "实例" at bounding box center [80, 156] width 112 height 33
click at [85, 150] on button "实例" at bounding box center [81, 155] width 25 height 18
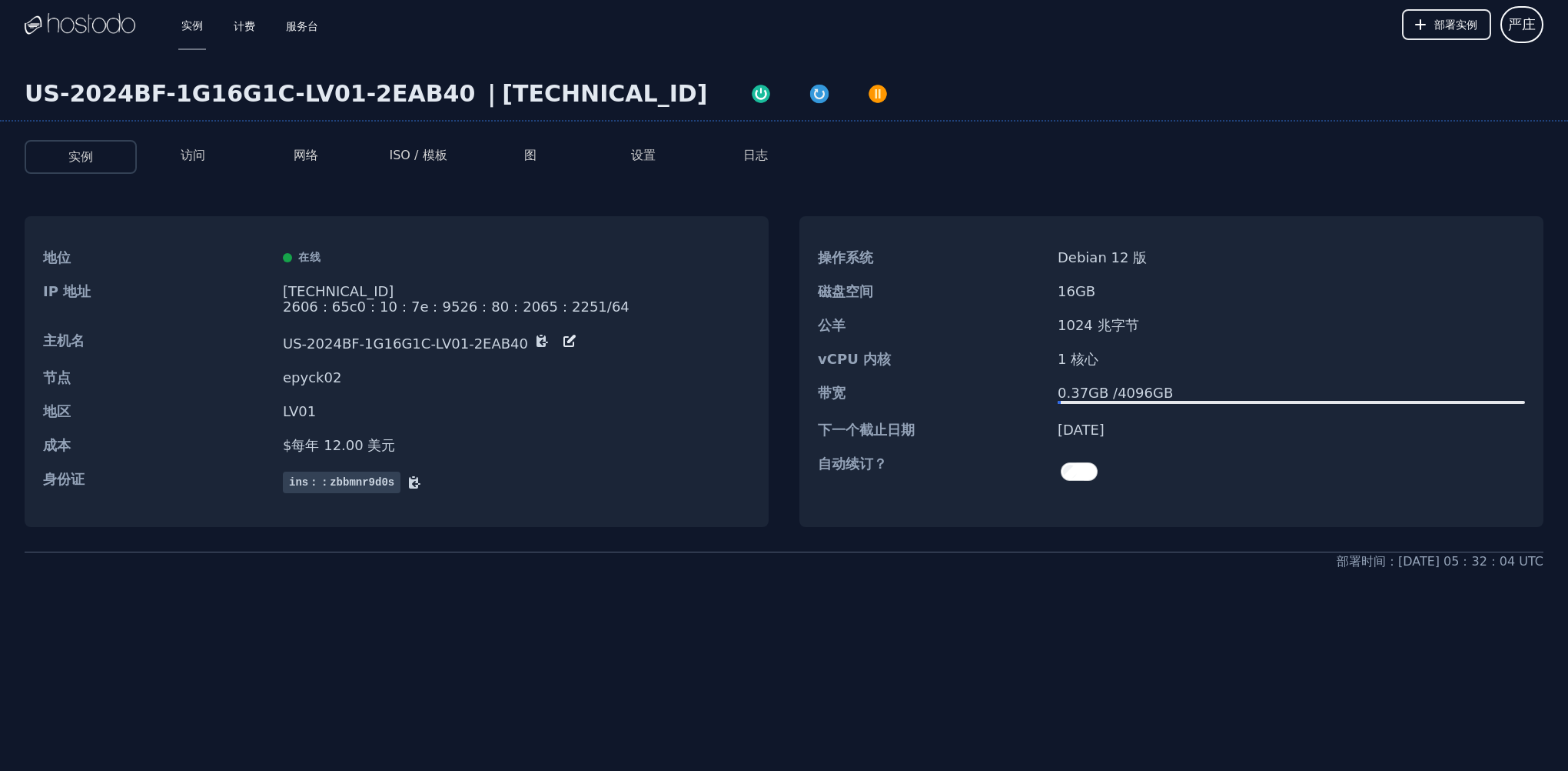
click at [444, 643] on div "US-2024BF-1G16G1C-LV01-2EAB40 | 158.51.124.228 实例 访问 网络 ISO / 模板 图 设置 日志 地位 在线 …" at bounding box center [784, 386] width 1568 height 675
drag, startPoint x: 319, startPoint y: 633, endPoint x: 412, endPoint y: 644, distance: 93.6
click at [319, 637] on div "US-2024BF-1G16G1C-LV01-2EAB40 | 158.51.124.228 实例 访问 网络 ISO / 模板 图 设置 日志 地位 在线 …" at bounding box center [784, 386] width 1568 height 675
click at [212, 155] on li "访问" at bounding box center [192, 156] width 112 height 33
click at [747, 147] on button "日志" at bounding box center [755, 155] width 25 height 18
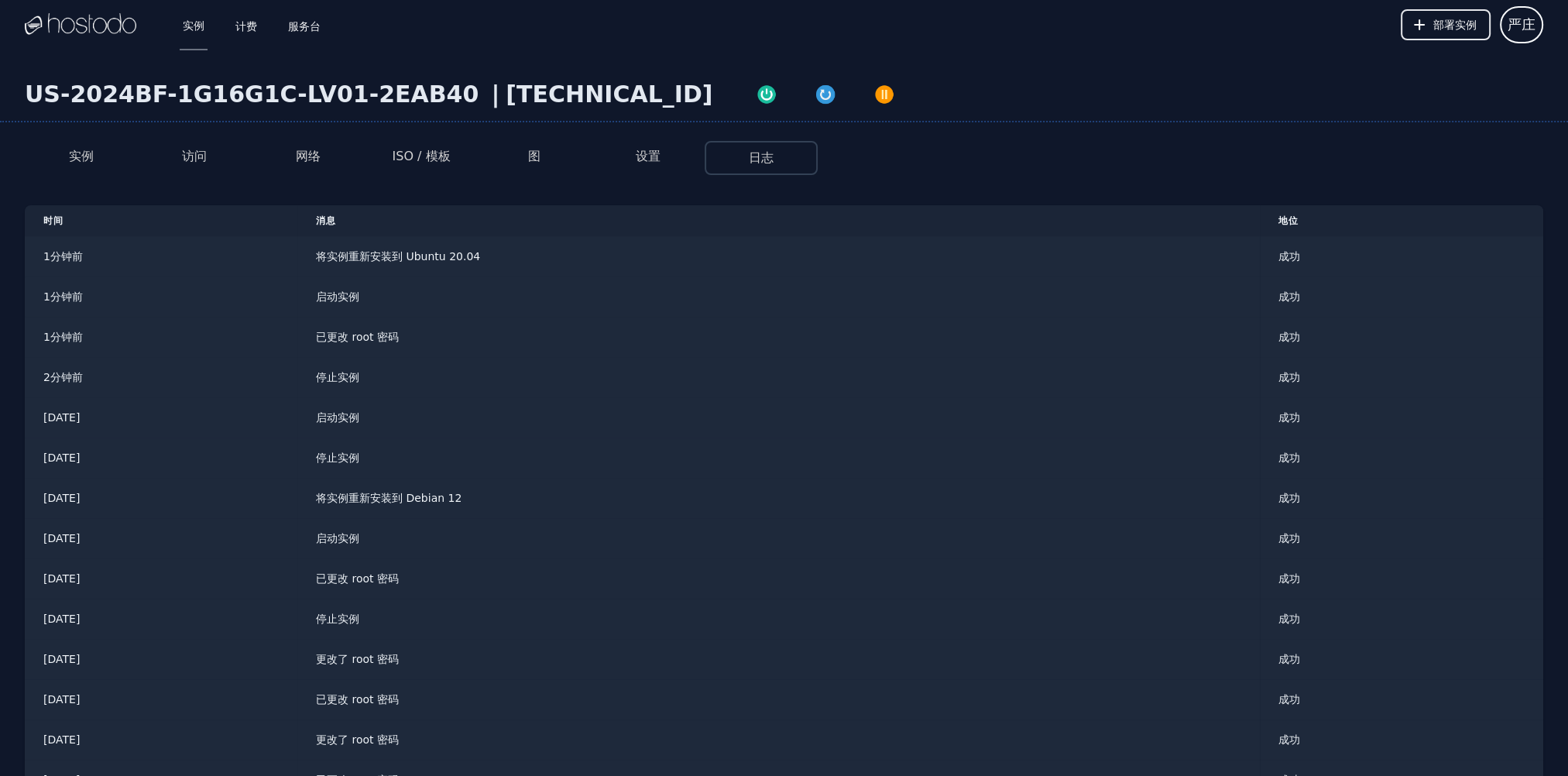
click at [196, 164] on button "访问" at bounding box center [195, 156] width 25 height 18
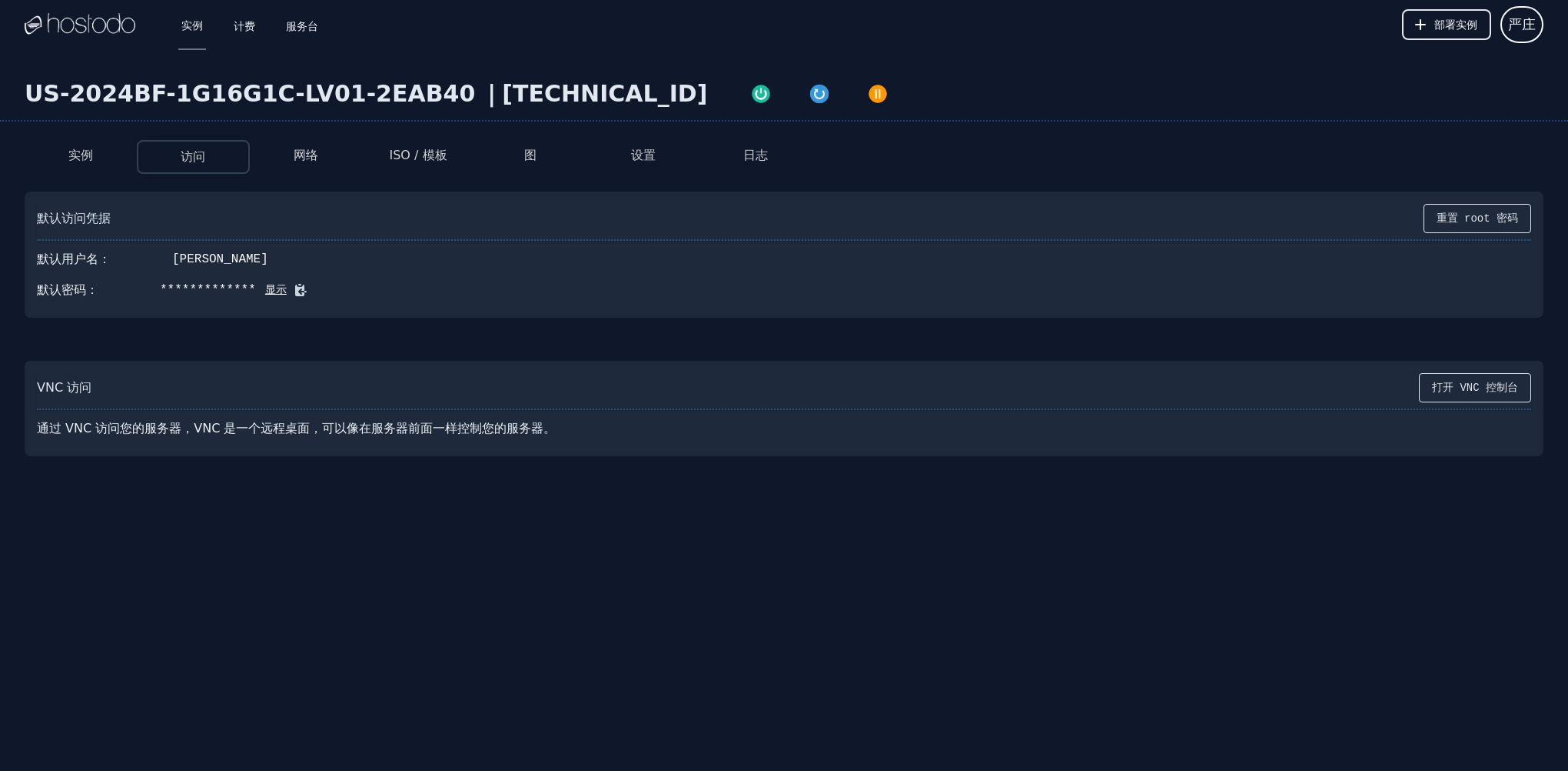
click at [267, 288] on button "显示" at bounding box center [272, 290] width 31 height 15
click at [322, 290] on icon at bounding box center [328, 290] width 11 height 11
